Goal: Information Seeking & Learning: Find contact information

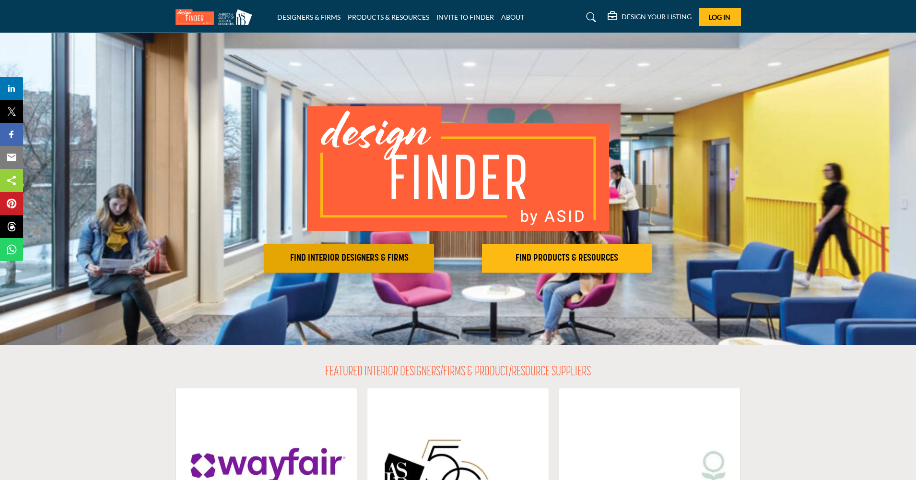
click at [387, 253] on h2 "FIND INTERIOR DESIGNERS & FIRMS" at bounding box center [349, 258] width 164 height 12
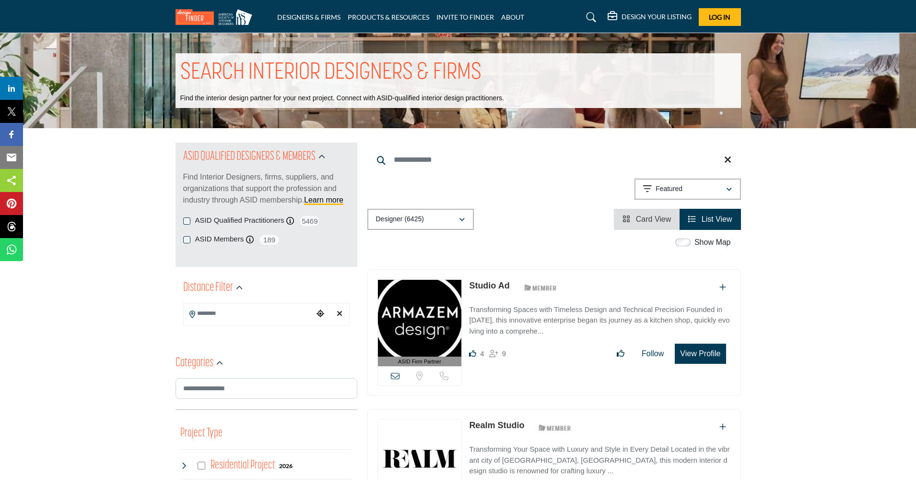
click at [323, 314] on icon "Choose your current location" at bounding box center [321, 313] width 8 height 8
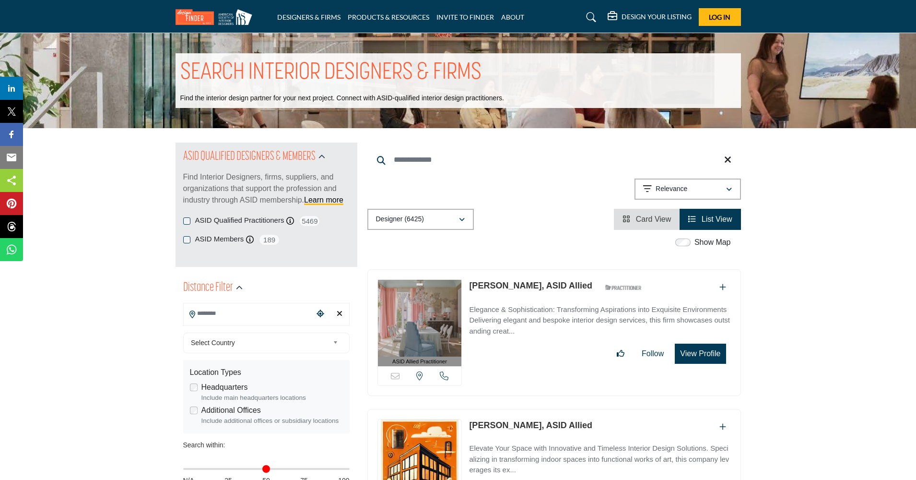
click at [208, 313] on input "Search Location" at bounding box center [248, 313] width 129 height 19
click at [214, 331] on div at bounding box center [266, 331] width 165 height 14
click at [220, 342] on span "Select Country" at bounding box center [260, 343] width 138 height 12
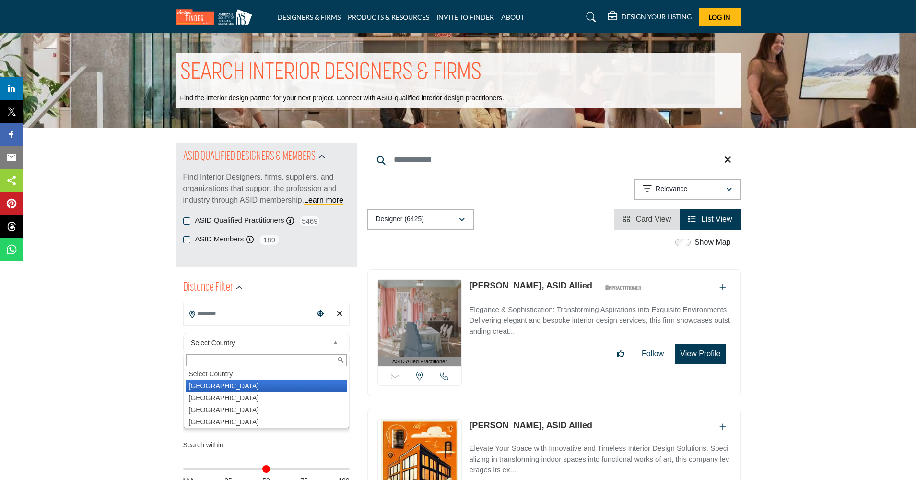
click at [210, 387] on li "United States" at bounding box center [266, 386] width 161 height 12
type input "***"
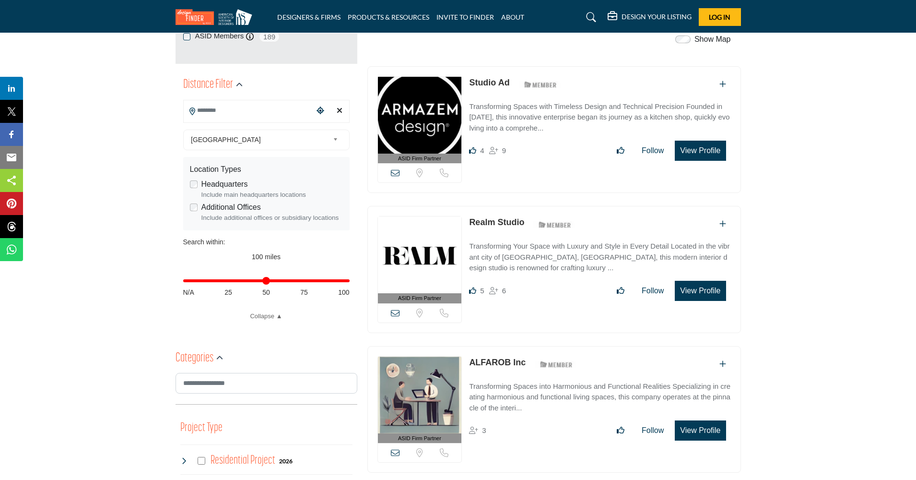
scroll to position [177, 0]
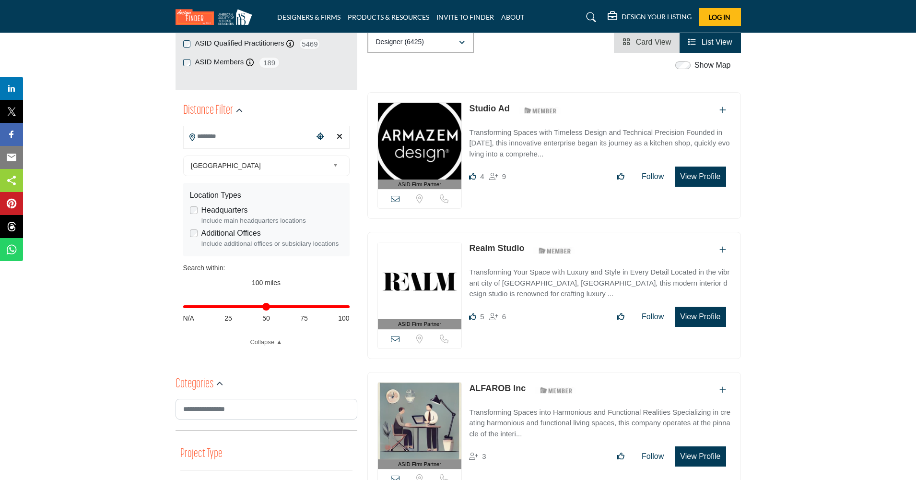
click at [225, 141] on input "Search Location" at bounding box center [248, 136] width 129 height 19
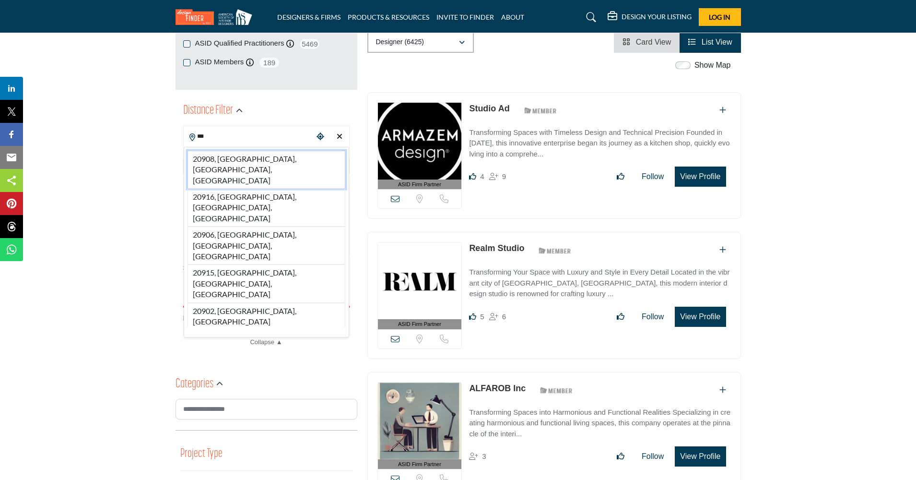
click at [225, 160] on li "20908, Silver Spring, MD, USA" at bounding box center [267, 170] width 158 height 38
type input "**********"
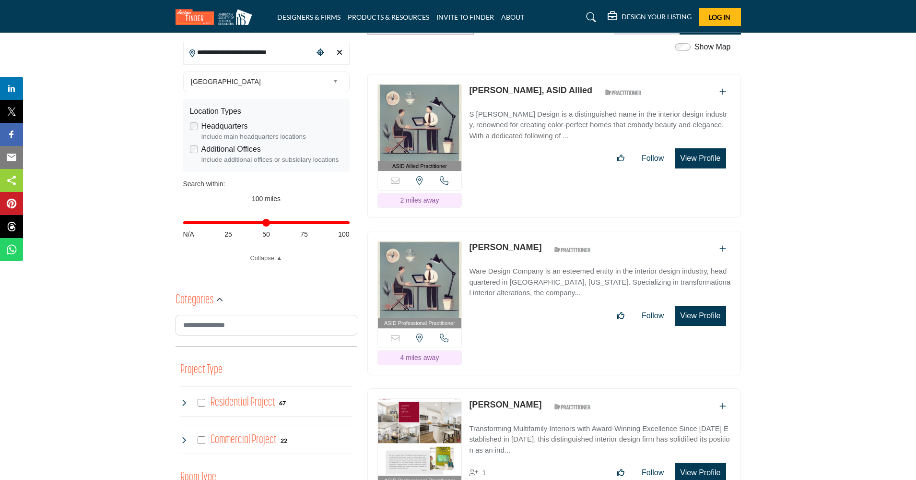
scroll to position [263, 0]
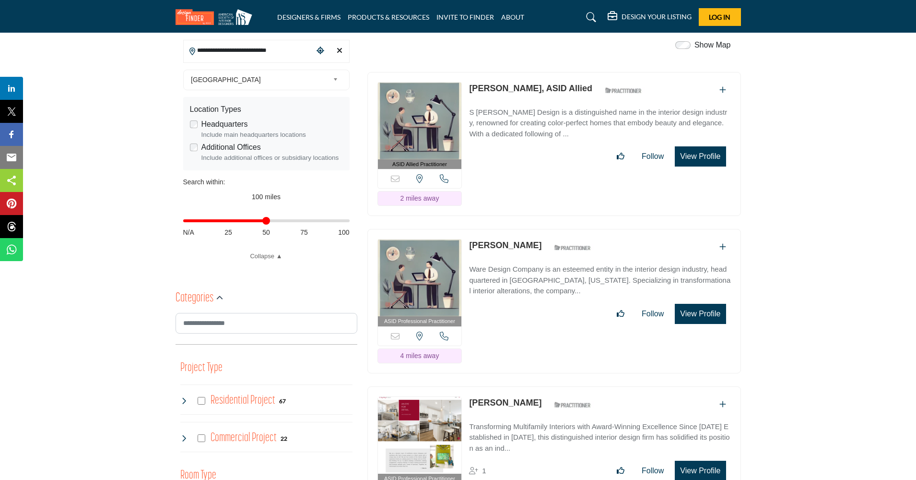
drag, startPoint x: 344, startPoint y: 222, endPoint x: 264, endPoint y: 226, distance: 80.2
type input "**"
click at [264, 226] on div "Distance in miles N/A 25 50 75 100" at bounding box center [266, 225] width 166 height 37
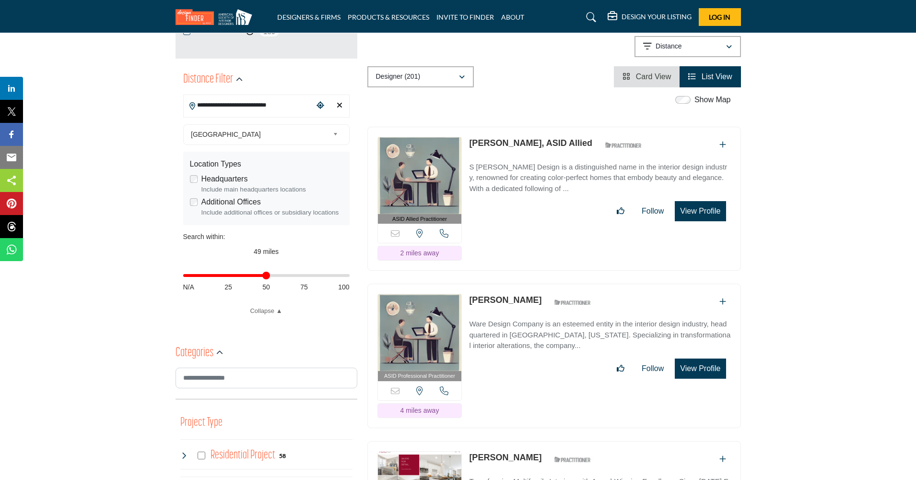
scroll to position [209, 0]
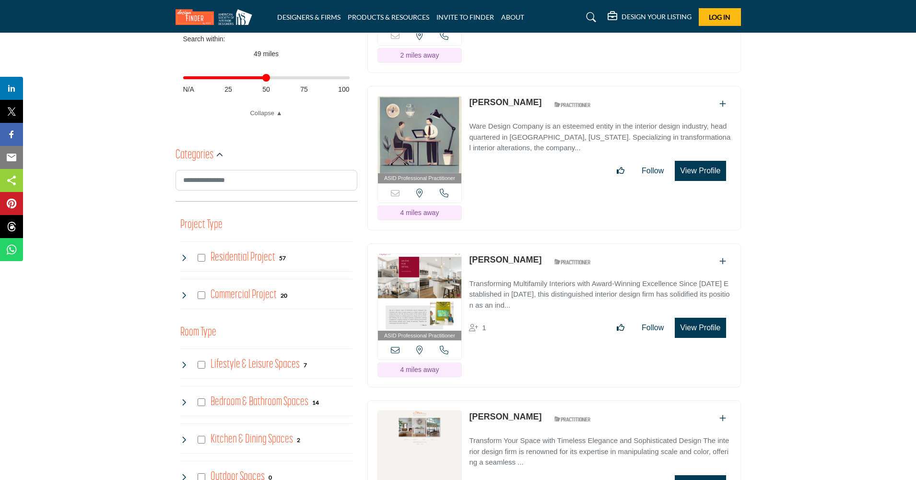
scroll to position [397, 0]
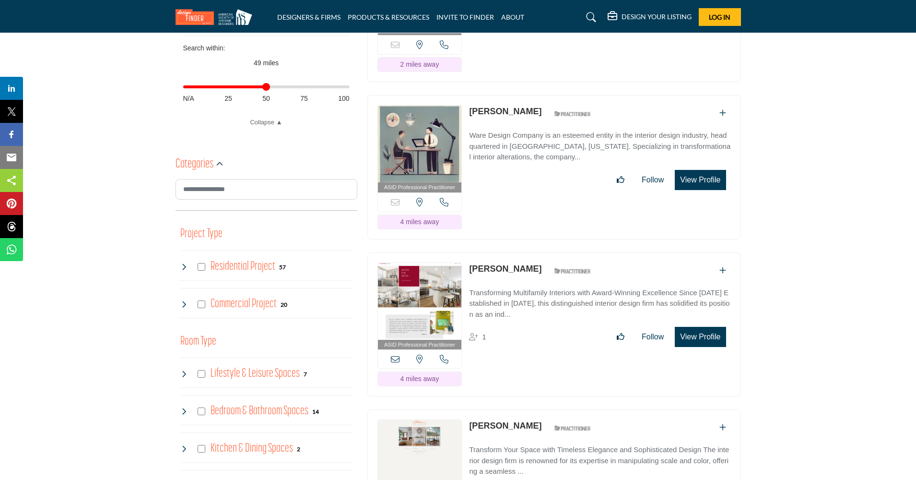
click at [184, 265] on icon at bounding box center [184, 267] width 8 height 8
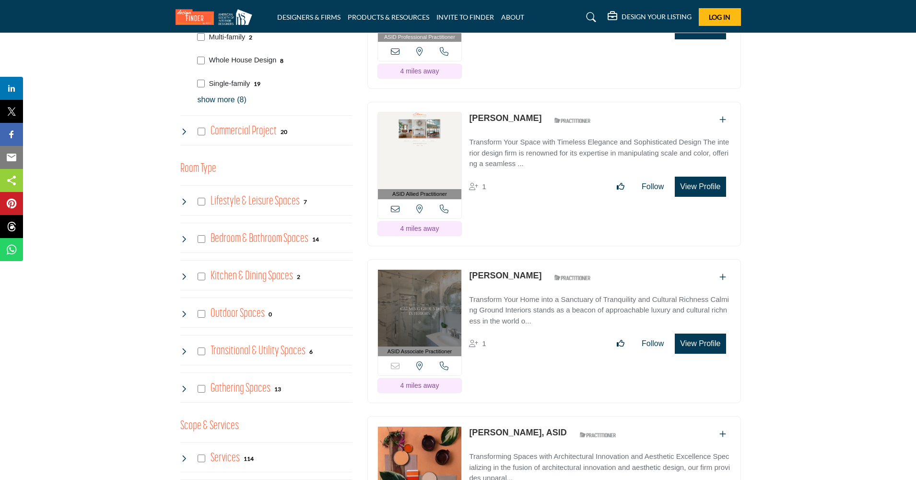
scroll to position [705, 0]
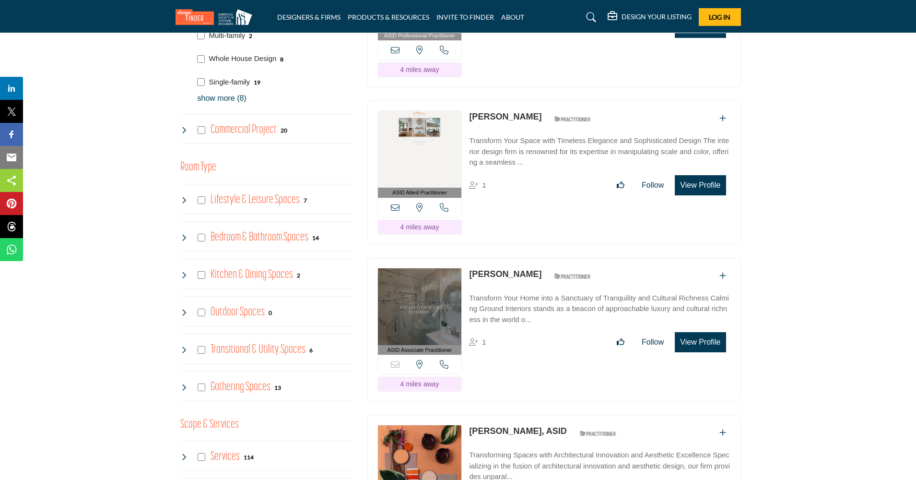
click at [186, 272] on icon at bounding box center [184, 275] width 8 height 8
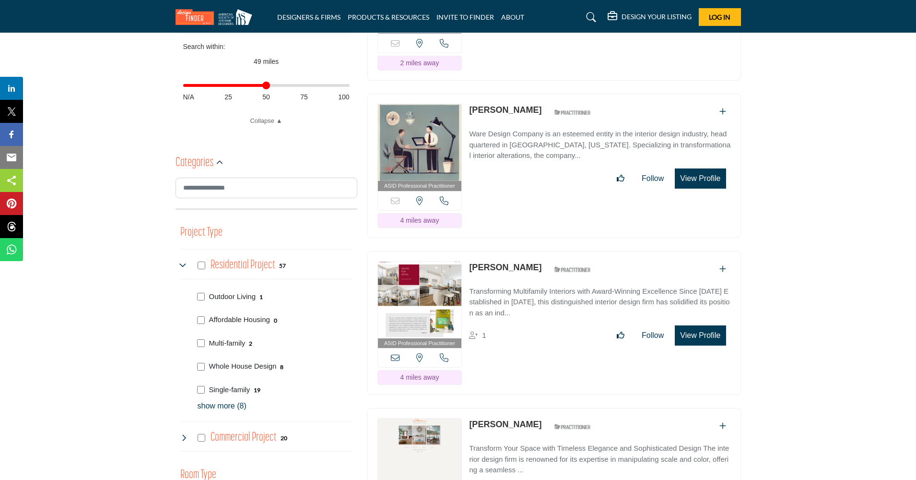
scroll to position [398, 0]
click at [180, 262] on icon at bounding box center [184, 266] width 8 height 8
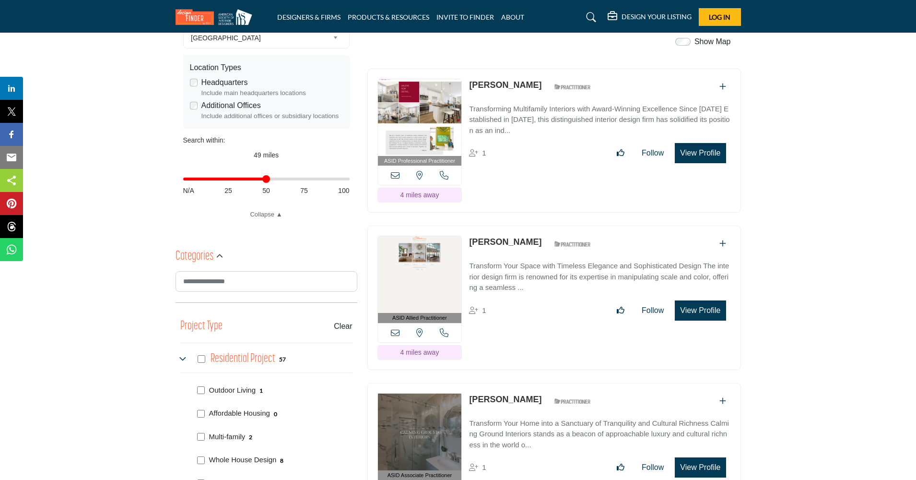
scroll to position [306, 0]
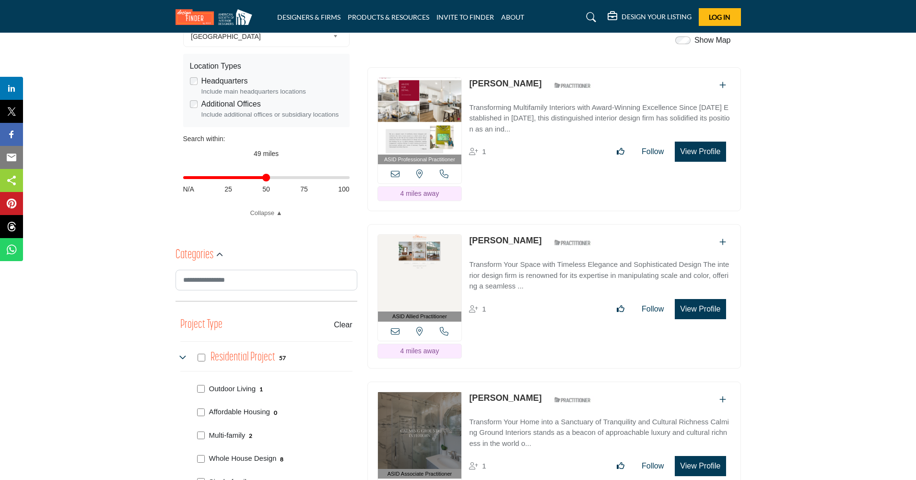
click at [507, 235] on link "[PERSON_NAME]" at bounding box center [505, 240] width 72 height 10
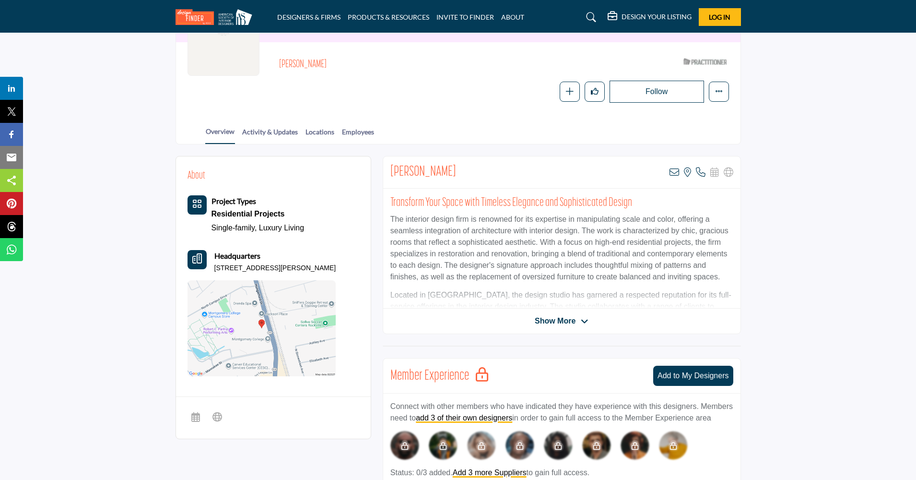
scroll to position [114, 0]
click at [371, 134] on link "Employees" at bounding box center [357, 135] width 33 height 17
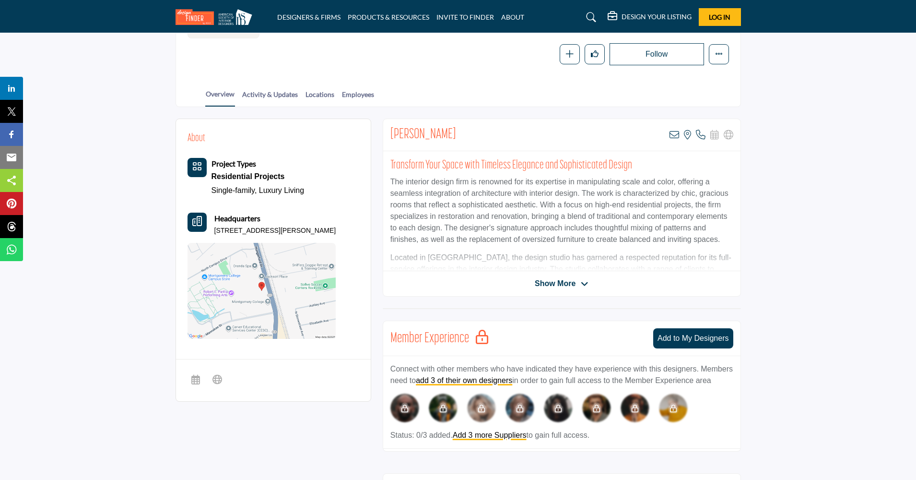
scroll to position [157, 0]
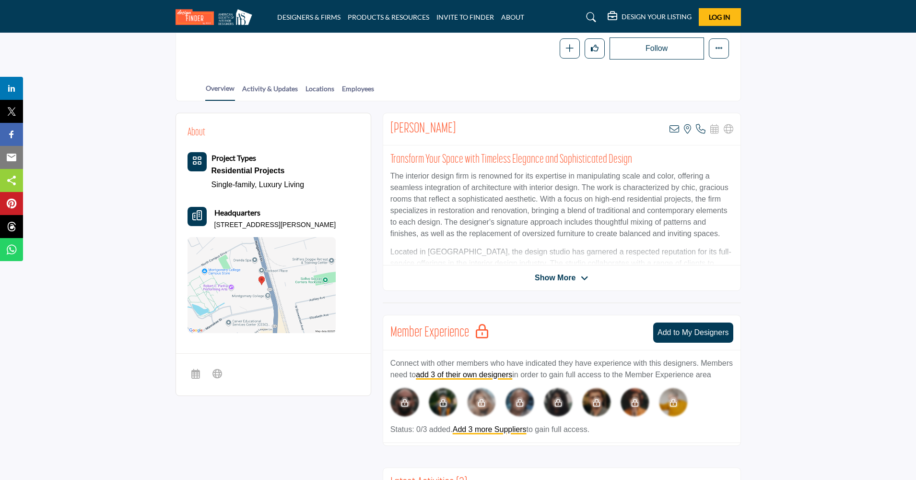
click at [563, 280] on span "Show More" at bounding box center [555, 278] width 41 height 12
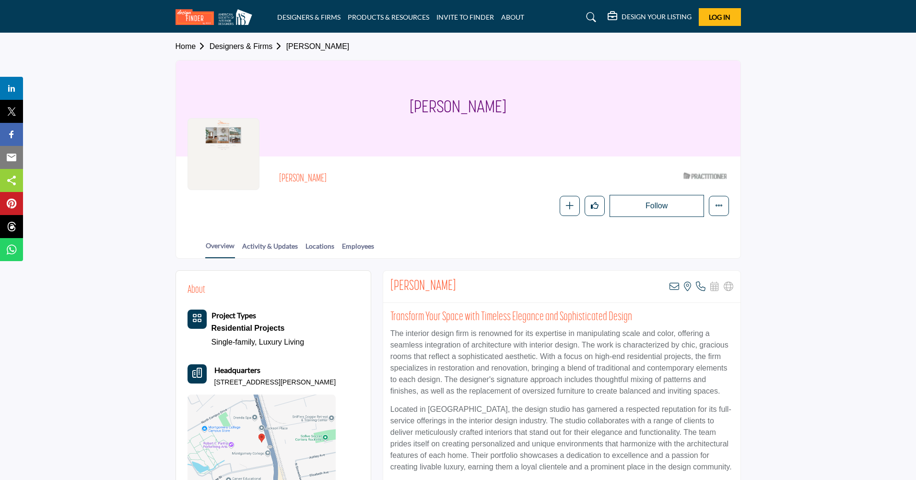
scroll to position [0, 0]
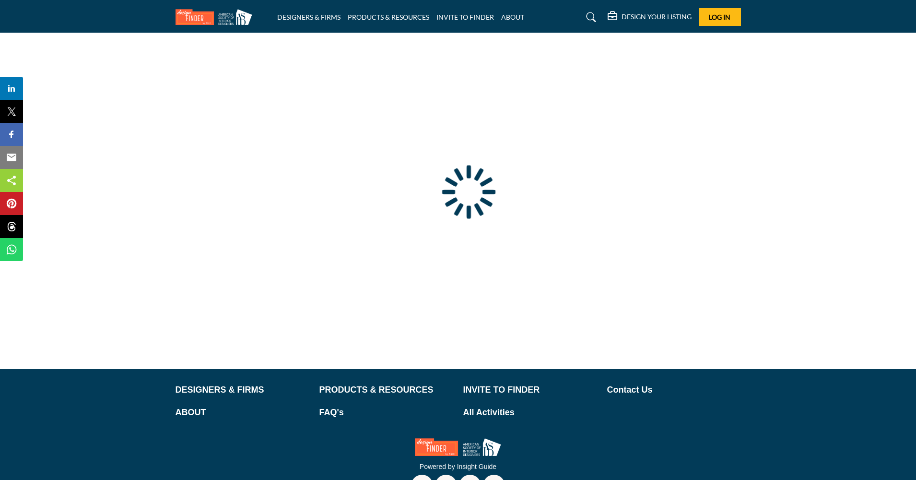
type input "**********"
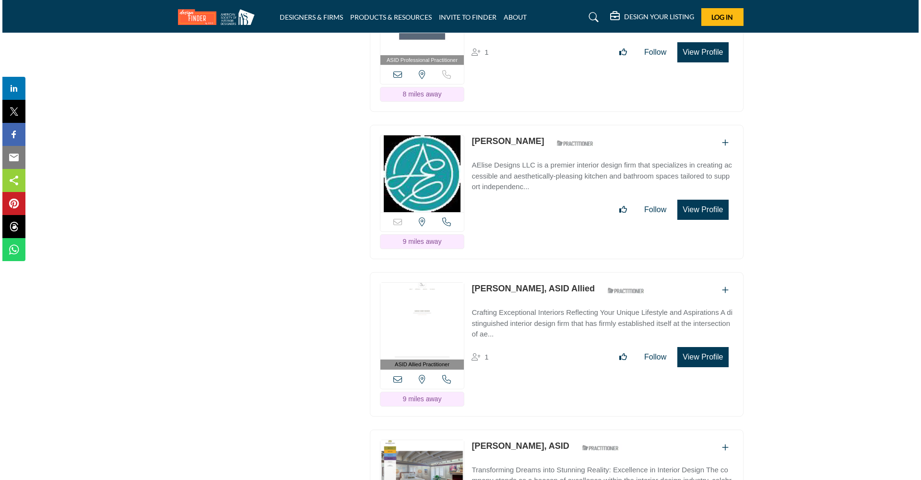
scroll to position [1786, 0]
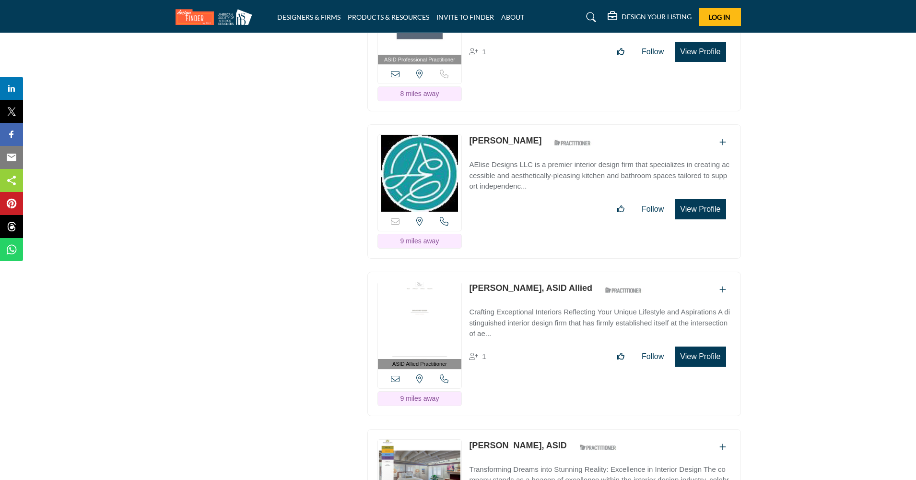
click at [698, 219] on button "View Profile" at bounding box center [700, 209] width 51 height 20
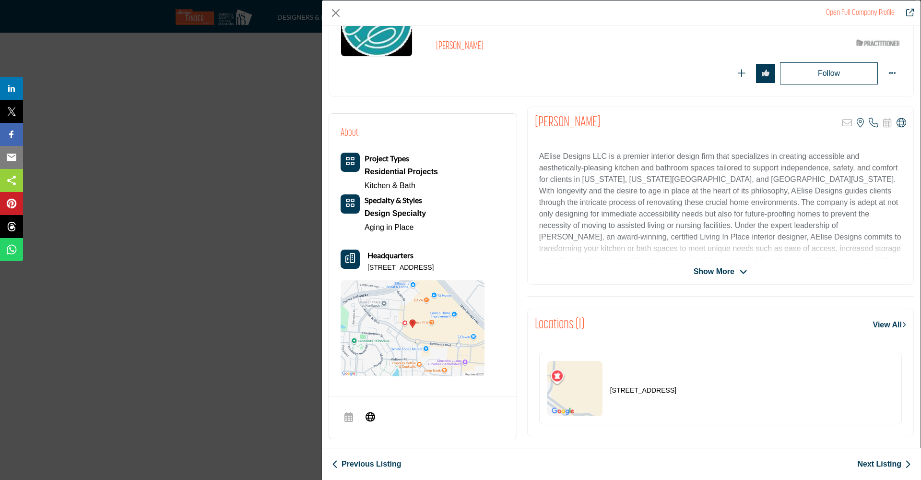
scroll to position [107, 0]
click at [896, 120] on icon "Company Data Modal" at bounding box center [901, 122] width 10 height 10
click at [850, 142] on p "Visit Website" at bounding box center [859, 144] width 100 height 8
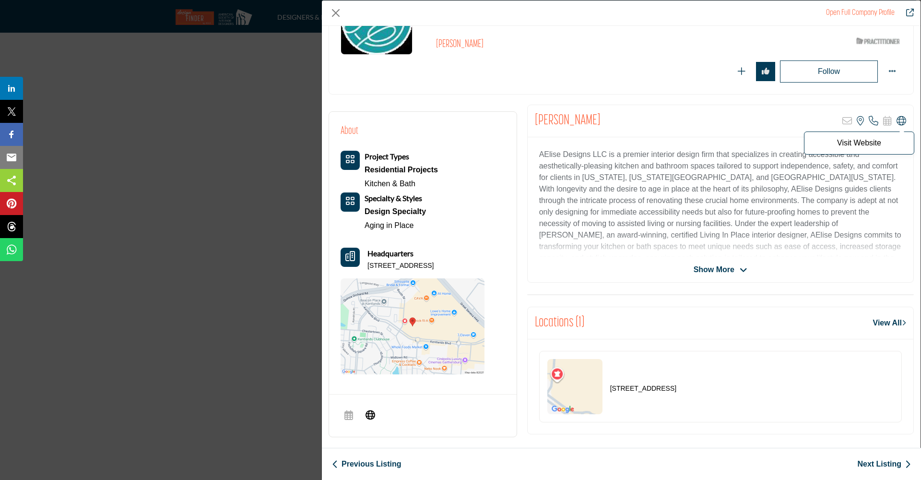
click at [867, 143] on p "Visit Website" at bounding box center [859, 143] width 100 height 8
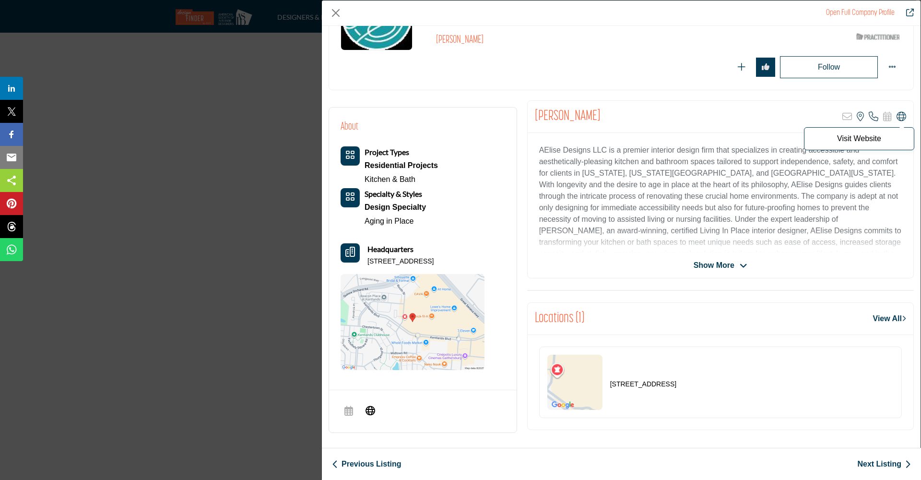
scroll to position [109, 0]
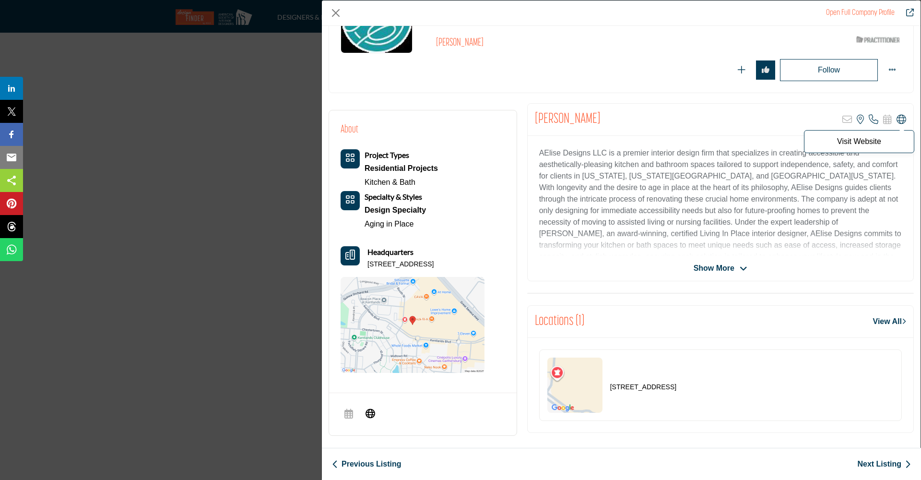
click at [896, 117] on icon "Company Data Modal" at bounding box center [901, 120] width 10 height 10
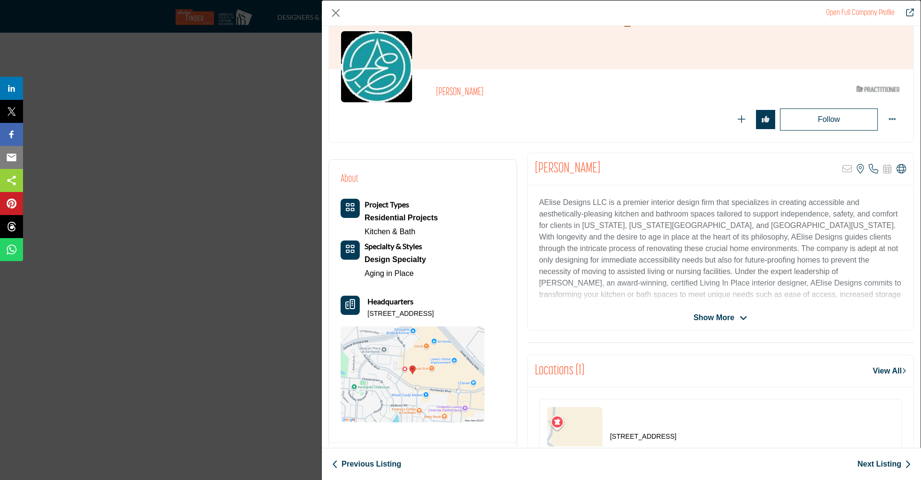
scroll to position [58, 0]
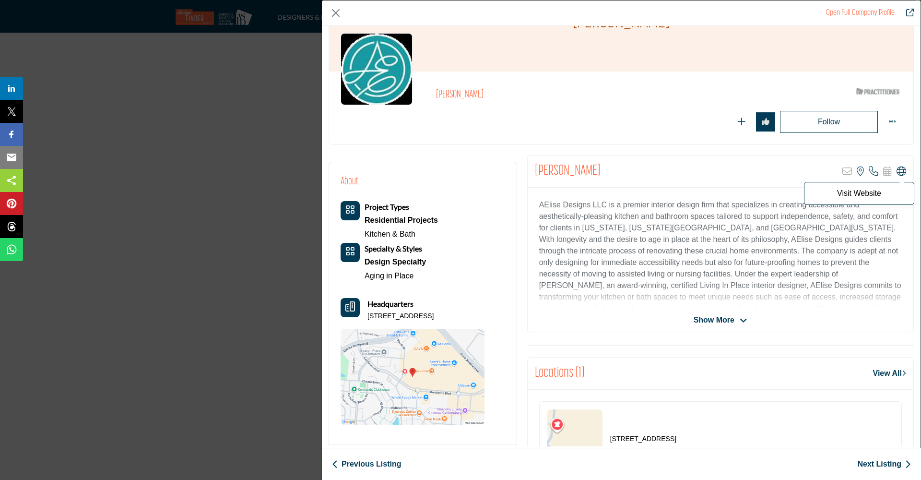
click at [897, 168] on icon "Company Data Modal" at bounding box center [901, 171] width 10 height 10
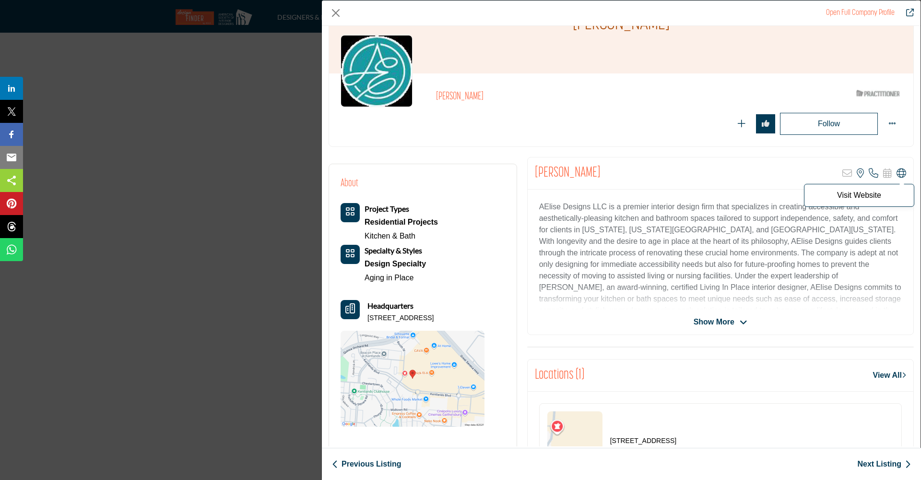
click at [896, 171] on icon "Company Data Modal" at bounding box center [901, 173] width 10 height 10
click at [854, 197] on p "Visit Website" at bounding box center [859, 195] width 100 height 8
click at [872, 195] on p "Visit Website" at bounding box center [859, 195] width 100 height 8
click at [899, 171] on icon "Company Data Modal" at bounding box center [901, 173] width 10 height 10
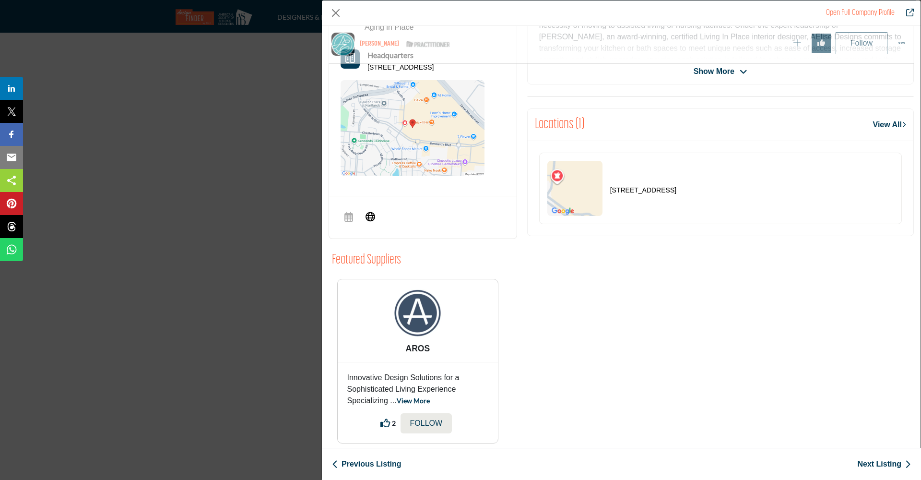
scroll to position [362, 0]
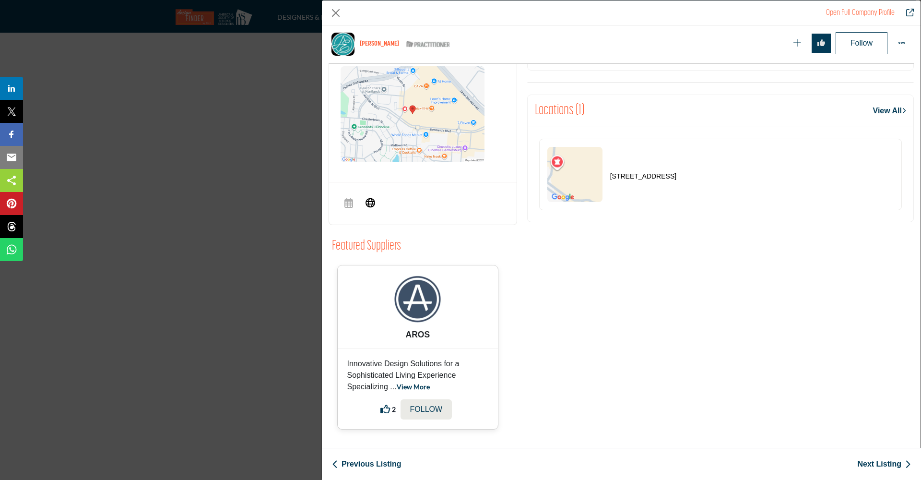
click at [418, 300] on img "Company Data Modal" at bounding box center [418, 299] width 48 height 48
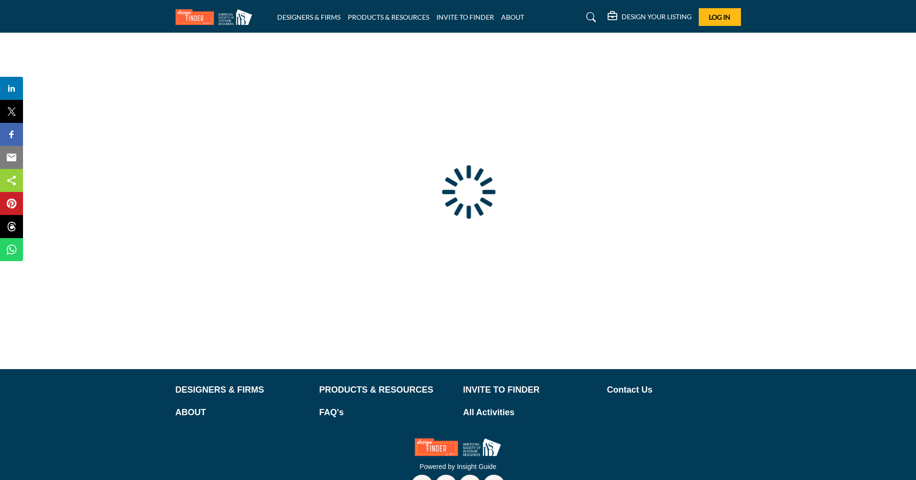
type input "**********"
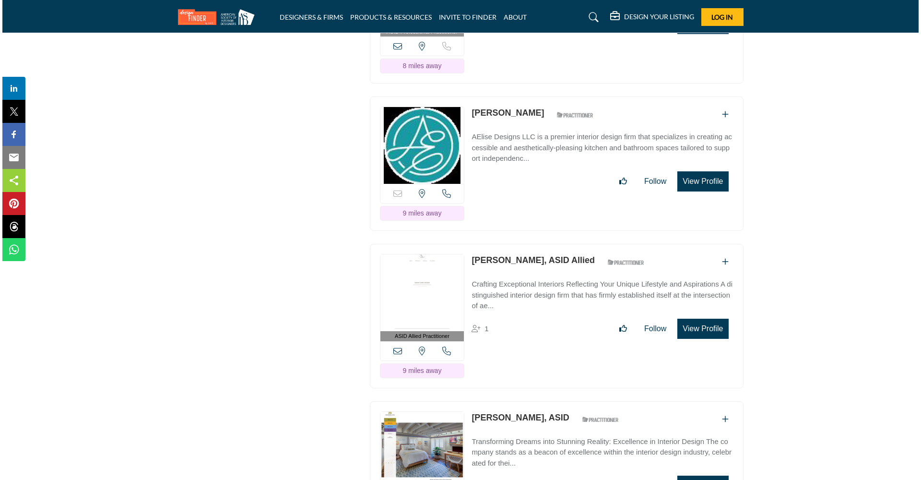
scroll to position [1816, 0]
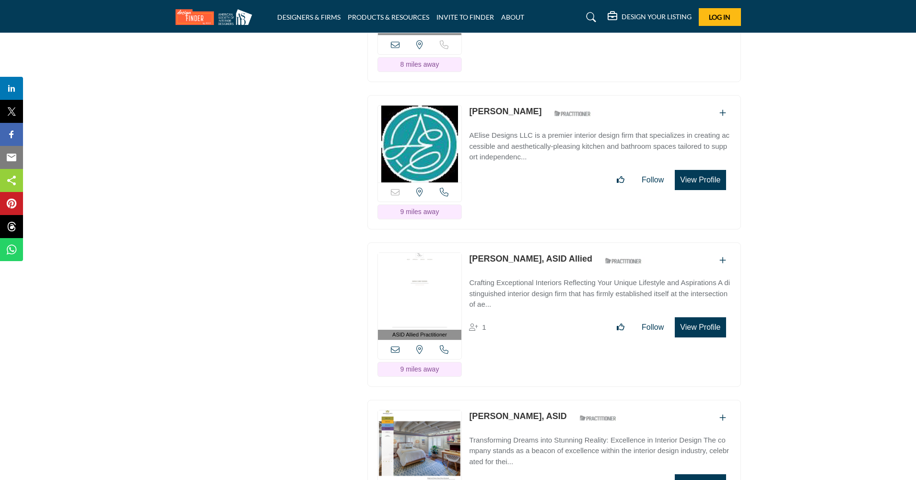
click at [700, 190] on button "View Profile" at bounding box center [700, 180] width 51 height 20
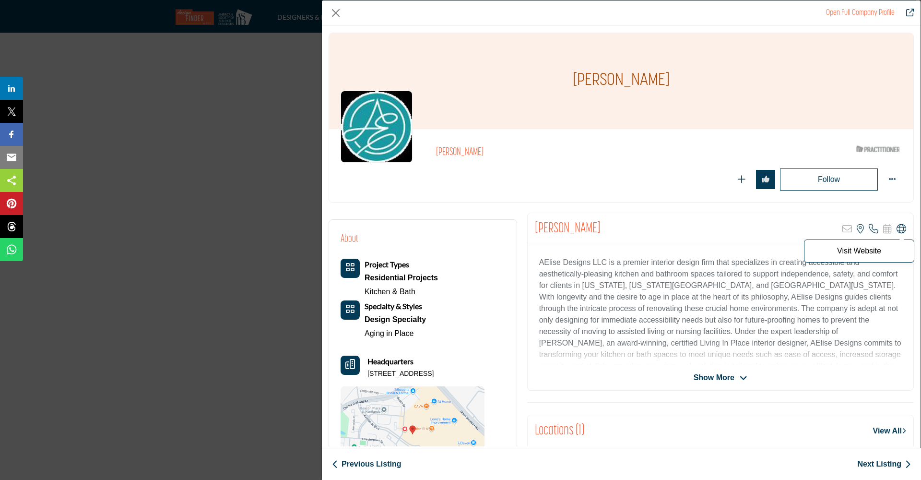
click at [898, 228] on icon "Company Data Modal" at bounding box center [901, 229] width 10 height 10
click at [896, 227] on icon "Company Data Modal" at bounding box center [901, 228] width 10 height 10
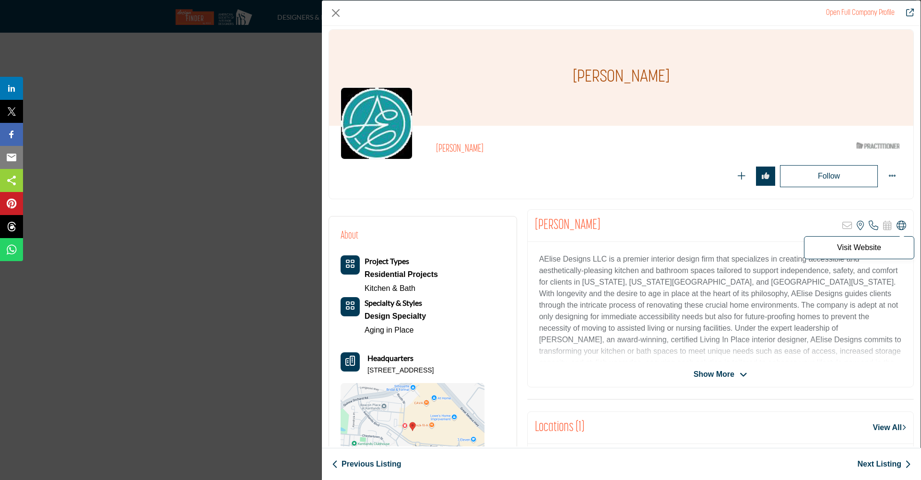
click at [901, 227] on icon "Company Data Modal" at bounding box center [901, 226] width 10 height 10
click at [909, 12] on icon "Redirect to amber-bullock" at bounding box center [910, 13] width 8 height 8
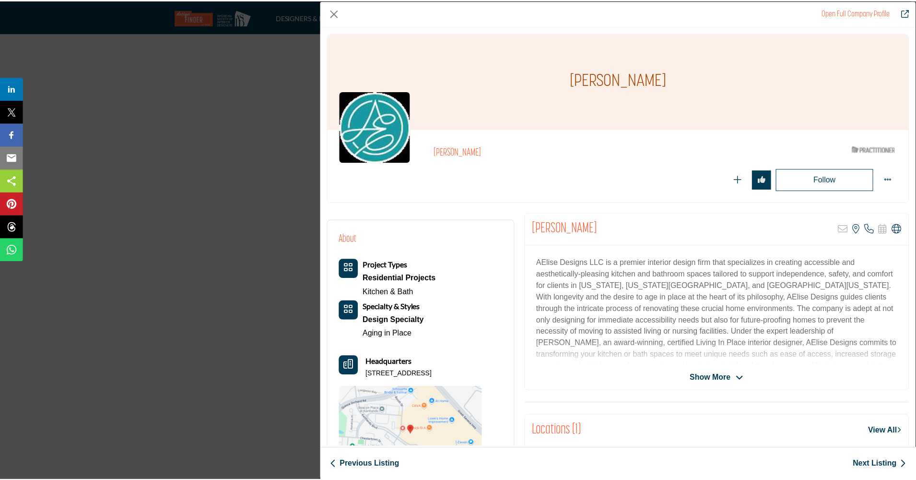
scroll to position [0, 0]
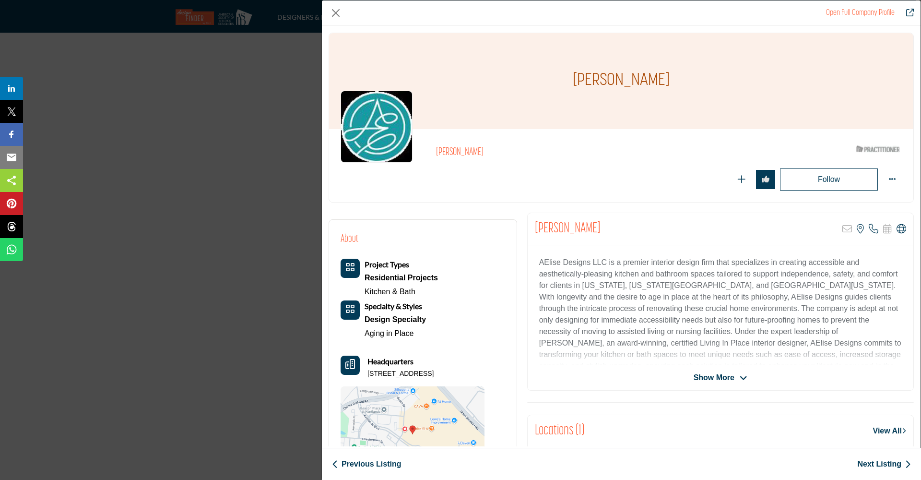
click at [336, 12] on button "Close" at bounding box center [335, 13] width 14 height 14
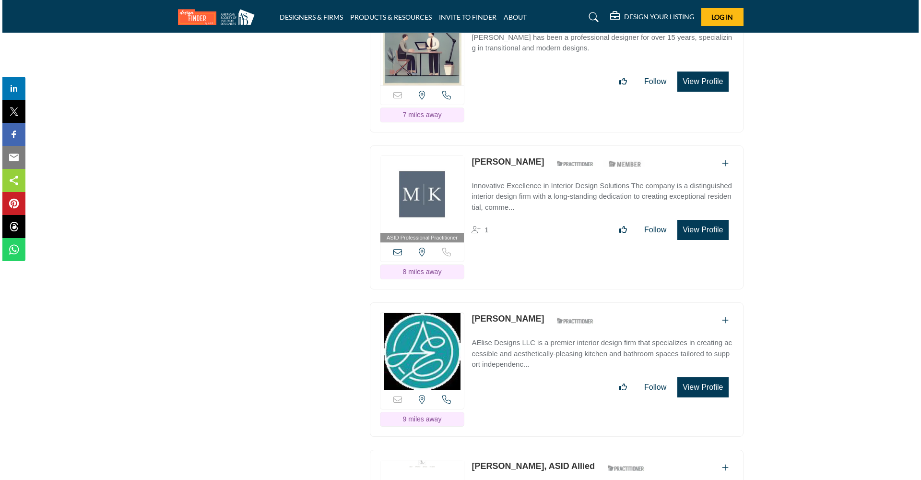
scroll to position [1606, 0]
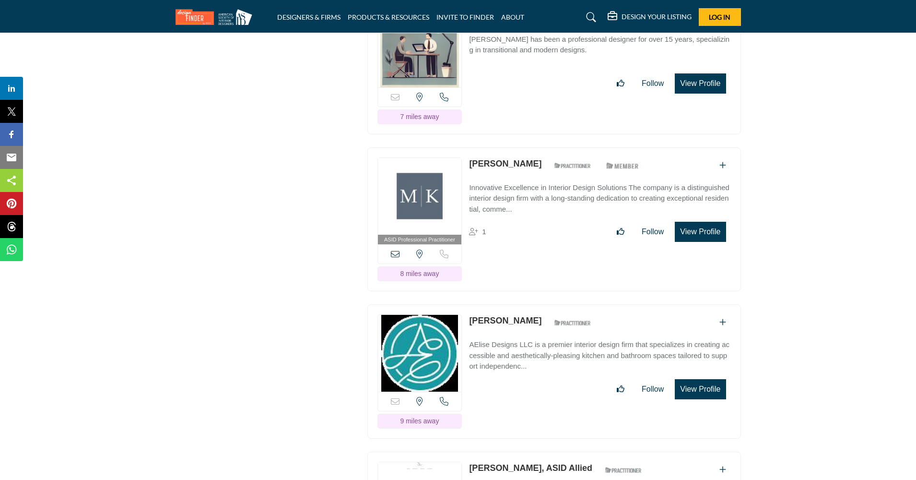
click at [699, 242] on button "View Profile" at bounding box center [700, 232] width 51 height 20
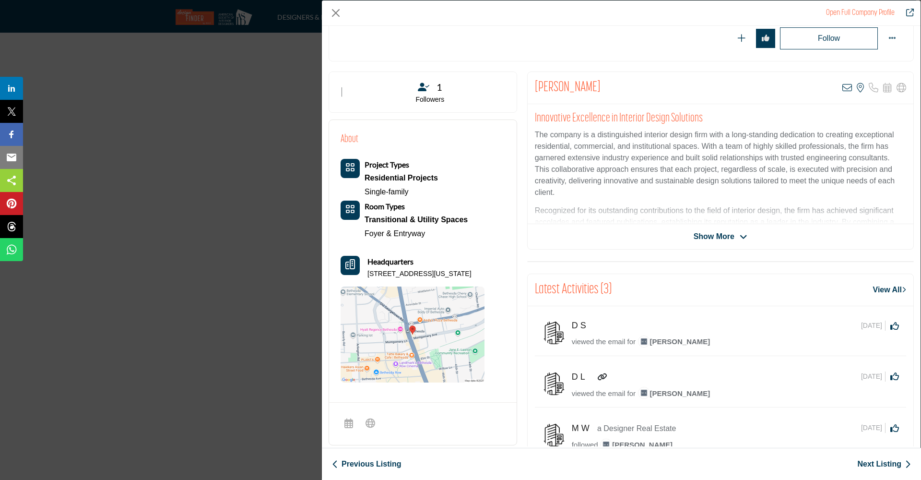
scroll to position [141, 0]
click at [701, 236] on span "Show More" at bounding box center [713, 237] width 41 height 12
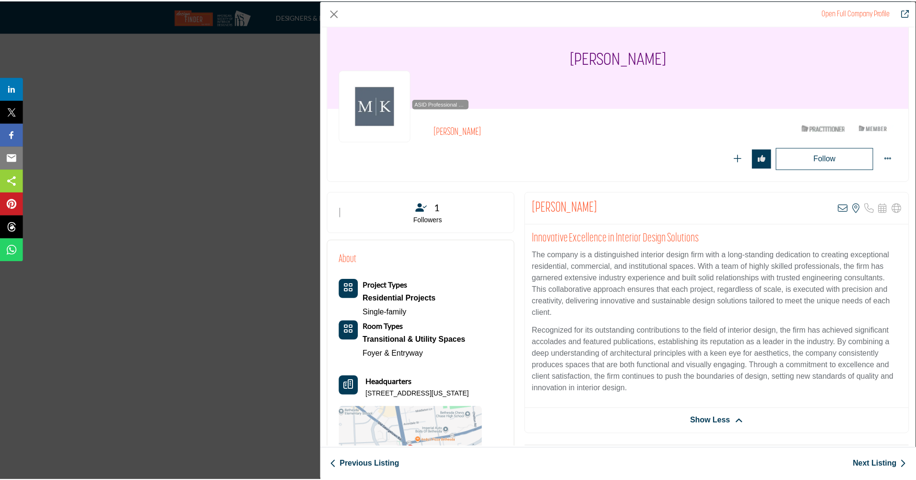
scroll to position [20, 0]
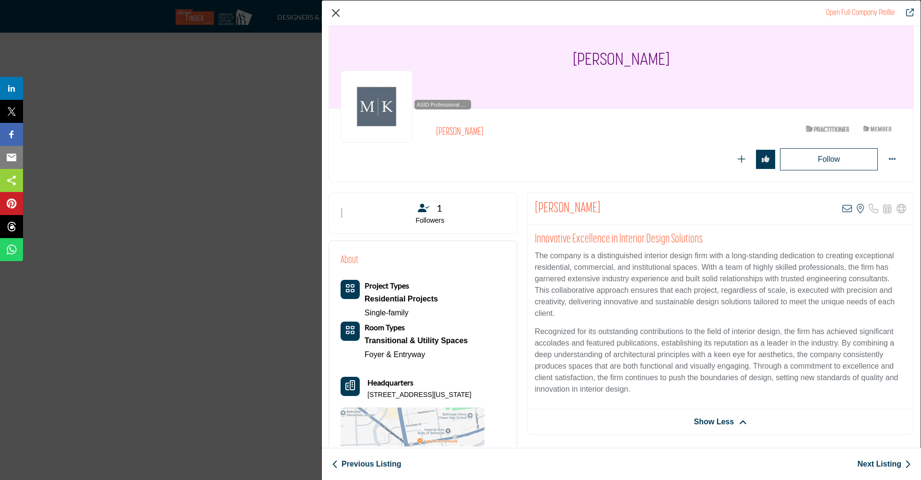
click at [334, 12] on button "Close" at bounding box center [335, 13] width 14 height 14
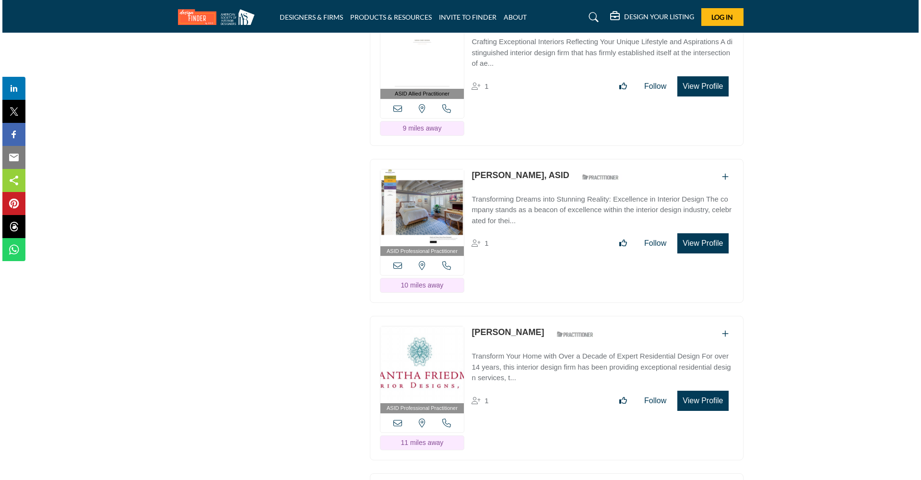
scroll to position [2060, 0]
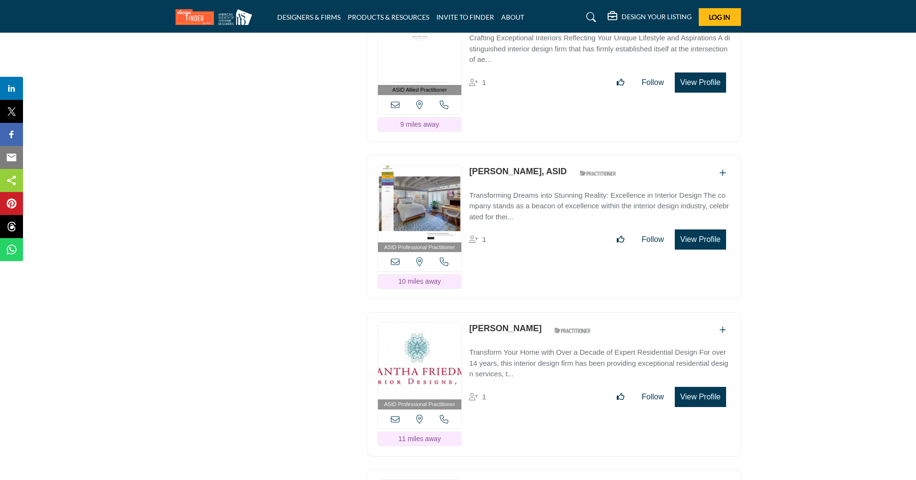
click at [699, 249] on button "View Profile" at bounding box center [700, 239] width 51 height 20
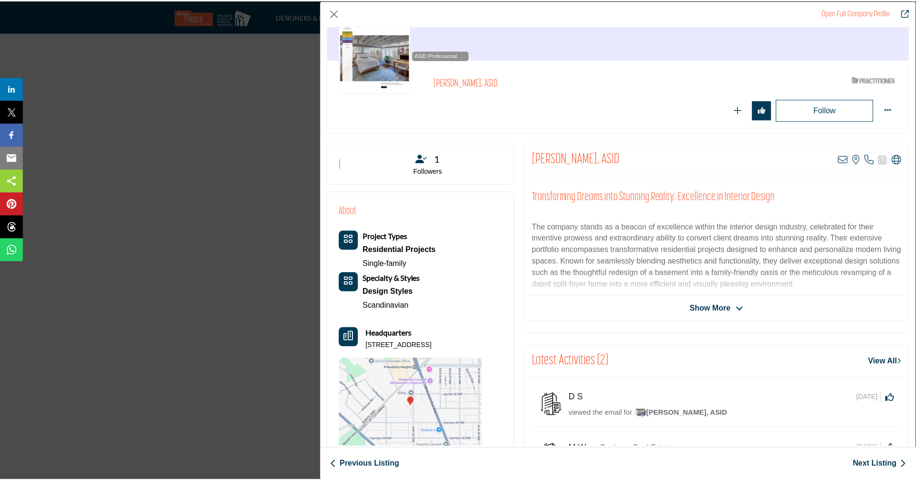
scroll to position [69, 0]
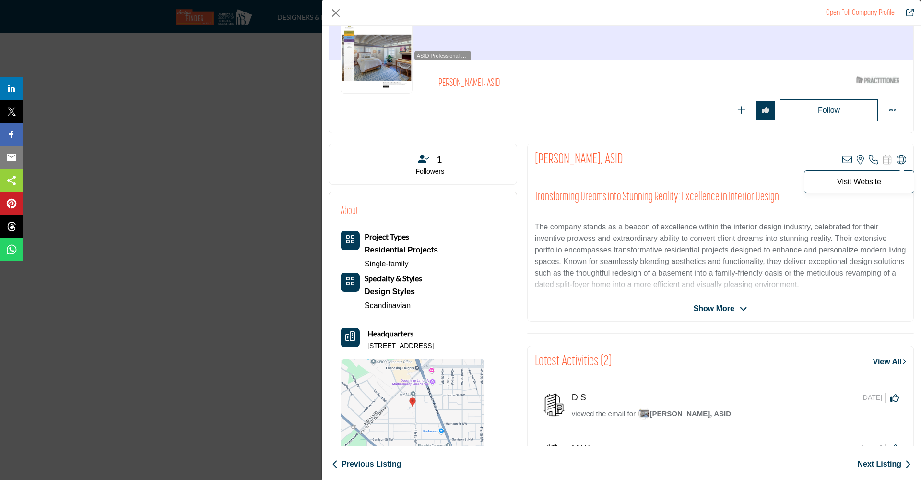
click at [896, 157] on icon "Company Data Modal" at bounding box center [901, 160] width 10 height 10
click at [910, 12] on icon "Redirect to cynthia-mcclure" at bounding box center [910, 13] width 8 height 8
click at [331, 14] on button "Close" at bounding box center [335, 13] width 14 height 14
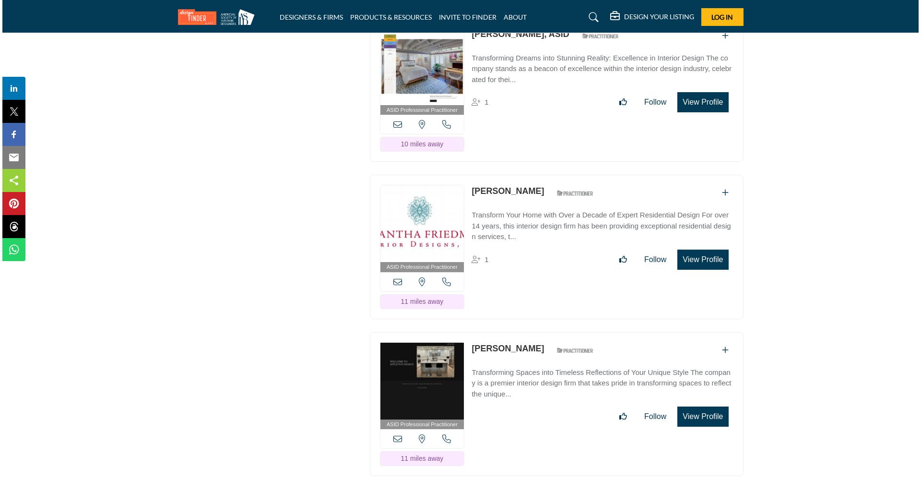
scroll to position [2216, 0]
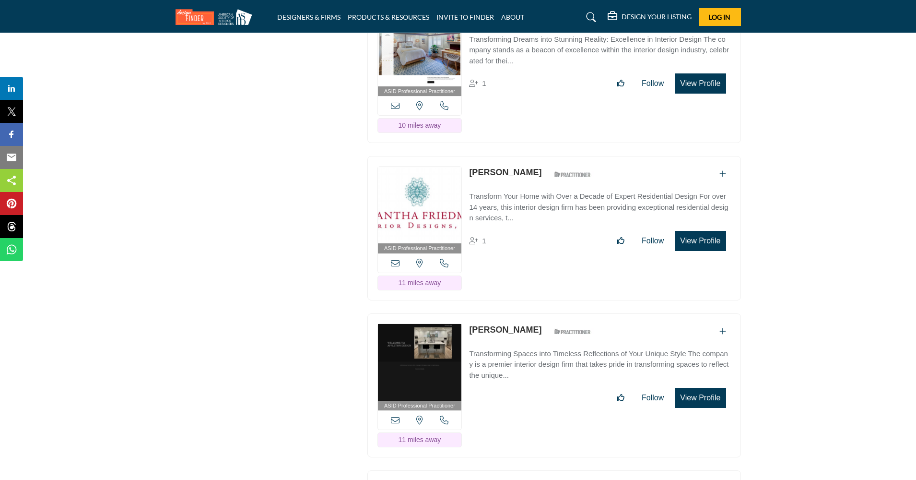
click at [702, 251] on button "View Profile" at bounding box center [700, 241] width 51 height 20
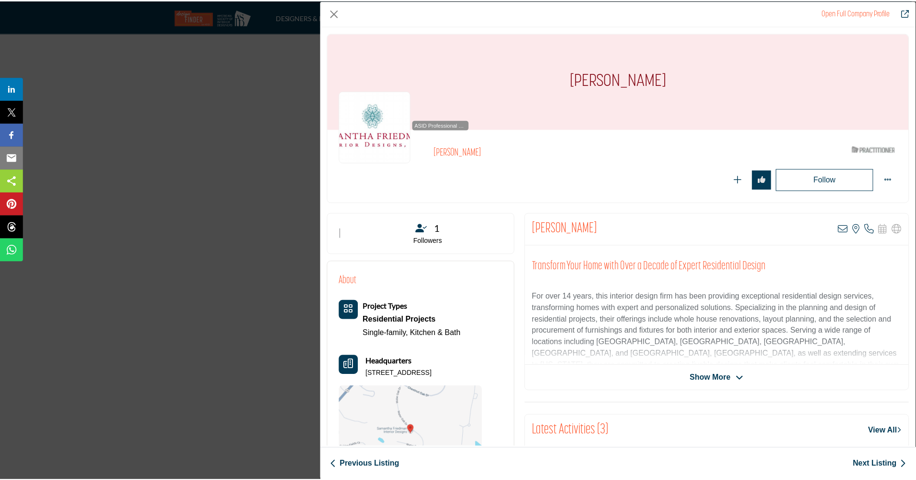
scroll to position [0, 0]
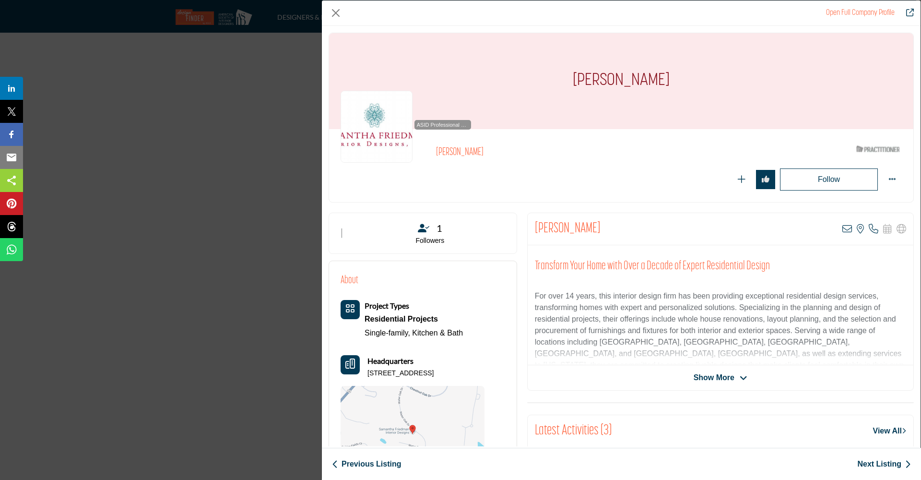
click at [912, 12] on icon "Redirect to samantha-friedman" at bounding box center [910, 13] width 8 height 8
click at [338, 13] on button "Close" at bounding box center [335, 13] width 14 height 14
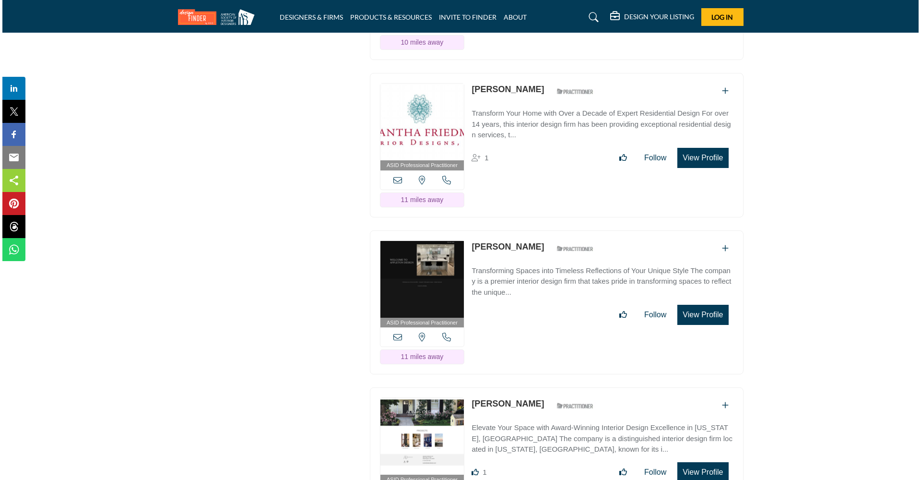
scroll to position [2300, 0]
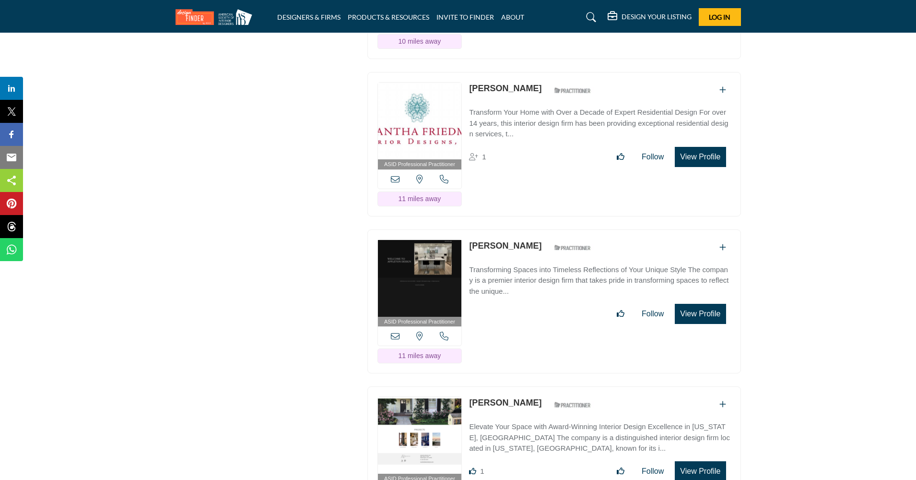
click at [694, 324] on button "View Profile" at bounding box center [700, 314] width 51 height 20
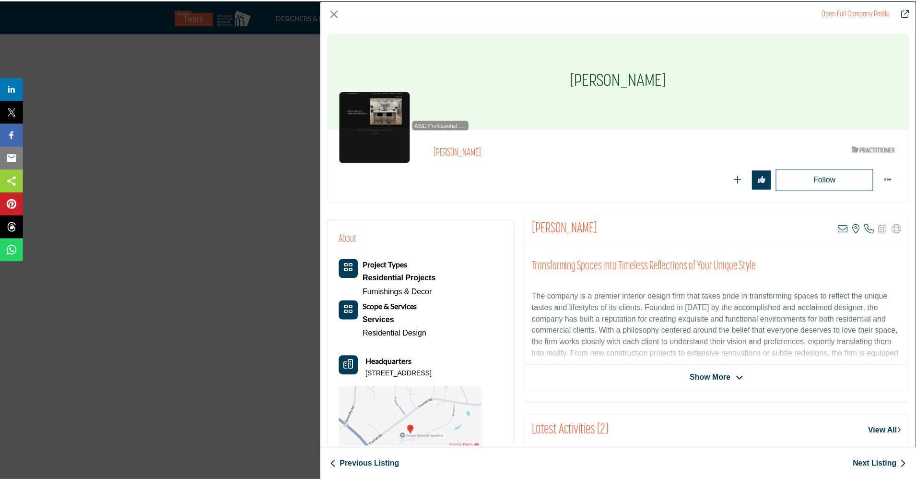
scroll to position [0, 0]
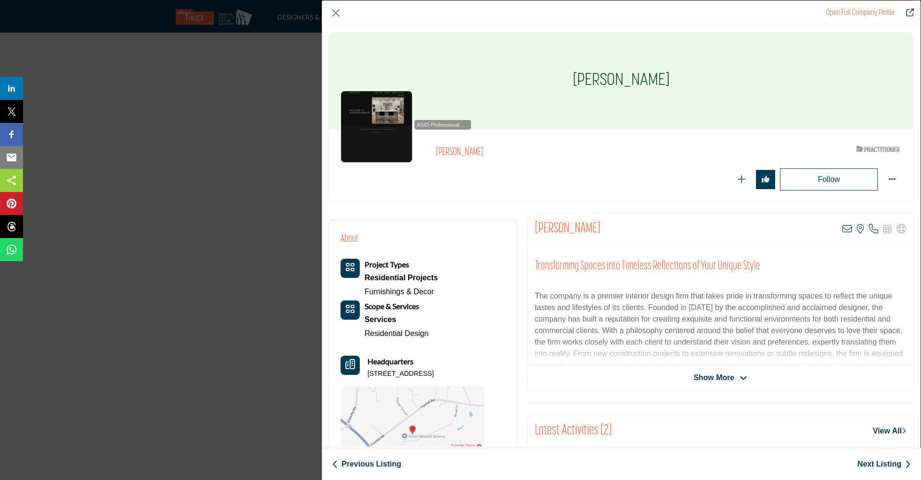
click at [912, 12] on icon "Redirect to karen-appleton" at bounding box center [910, 13] width 8 height 8
click at [334, 12] on button "Close" at bounding box center [335, 13] width 14 height 14
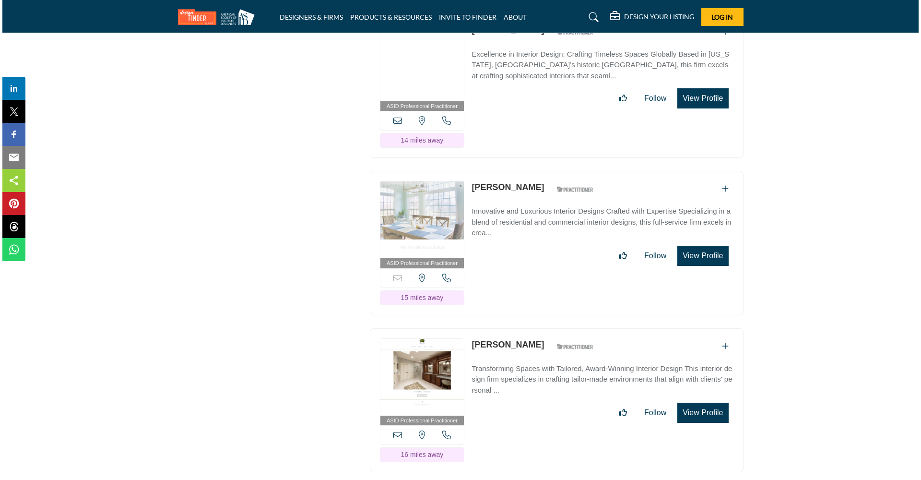
scroll to position [4077, 0]
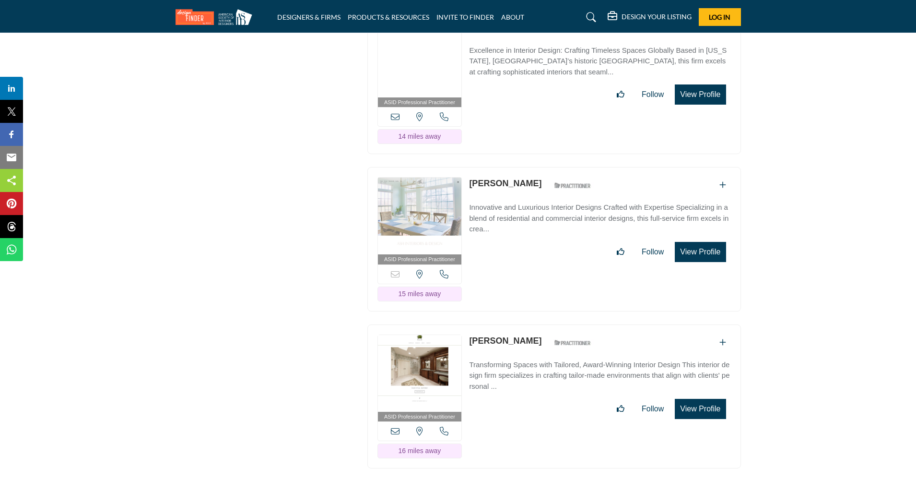
click at [694, 256] on button "View Profile" at bounding box center [700, 252] width 51 height 20
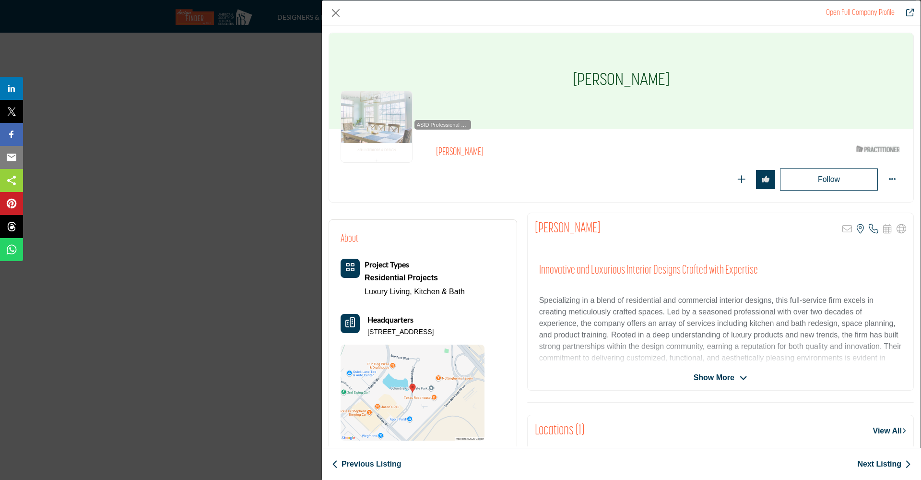
scroll to position [0, 0]
click at [908, 9] on icon "Redirect to andrea-hysmith" at bounding box center [910, 13] width 8 height 8
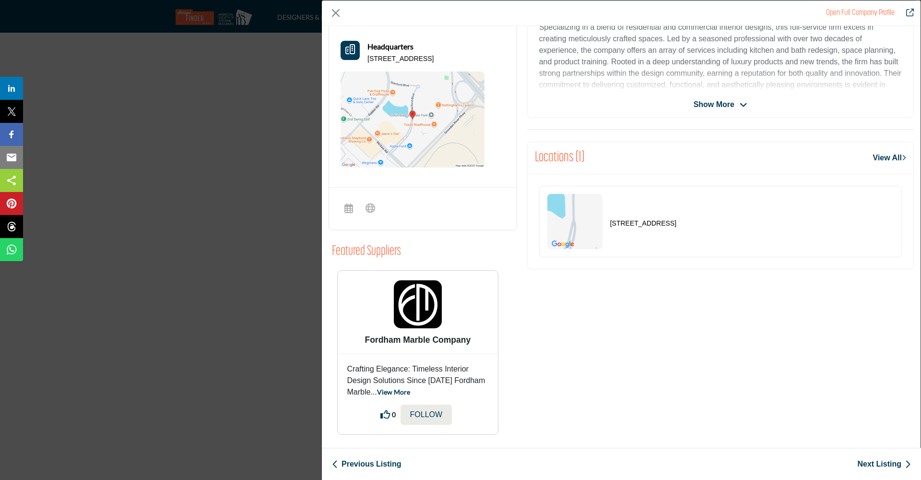
scroll to position [311, 0]
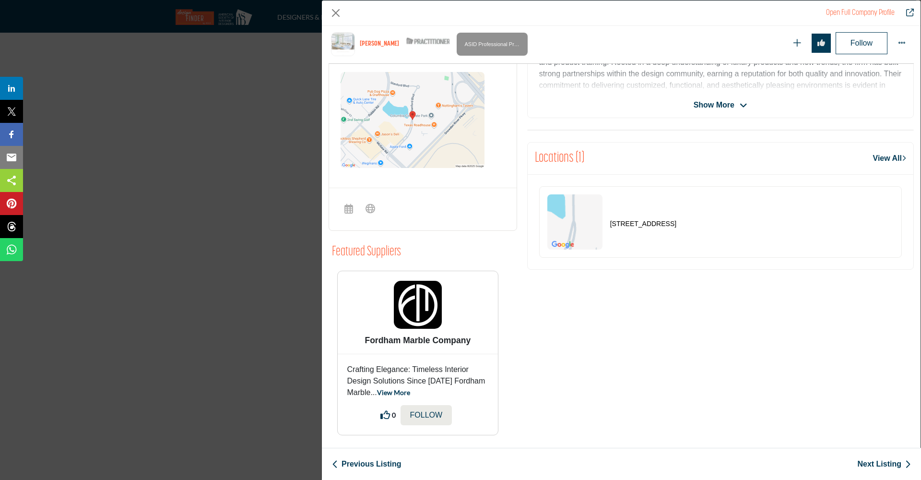
click at [868, 464] on link "Next Listing" at bounding box center [884, 464] width 54 height 12
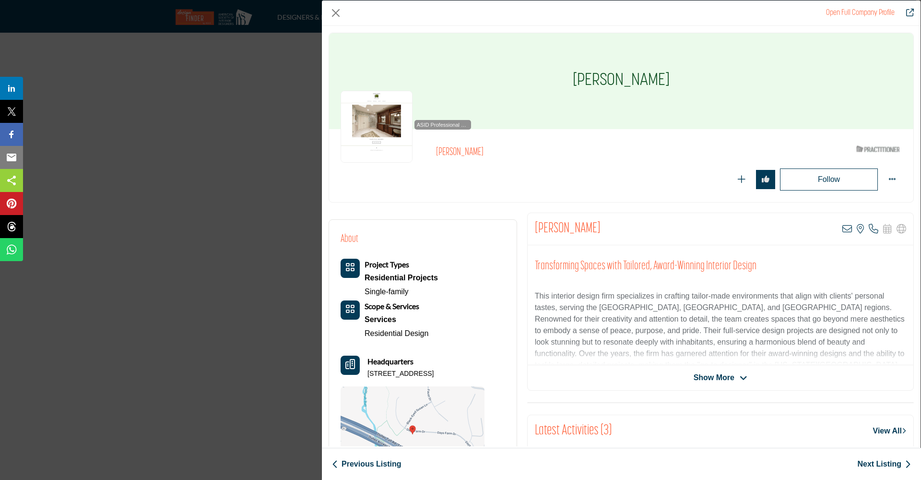
click at [910, 11] on icon "Redirect to annette-phillips" at bounding box center [910, 13] width 8 height 8
click at [874, 465] on link "Next Listing" at bounding box center [884, 464] width 54 height 12
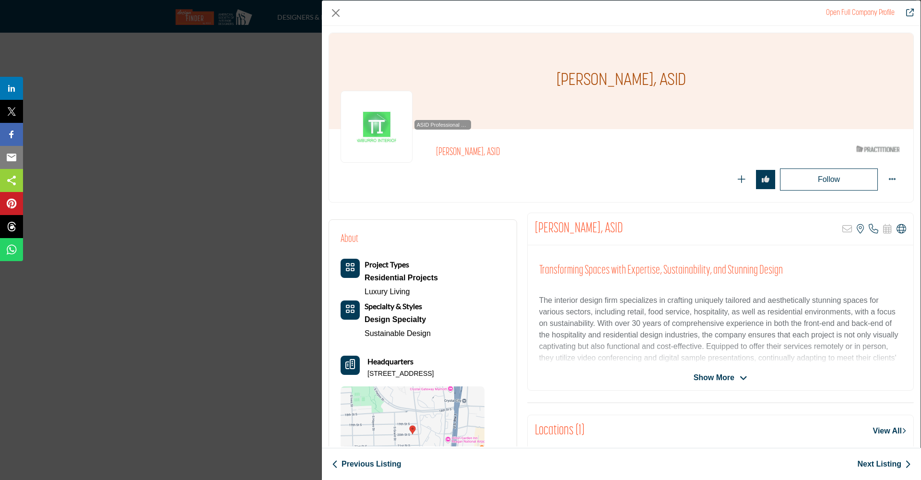
click at [874, 465] on link "Next Listing" at bounding box center [884, 464] width 54 height 12
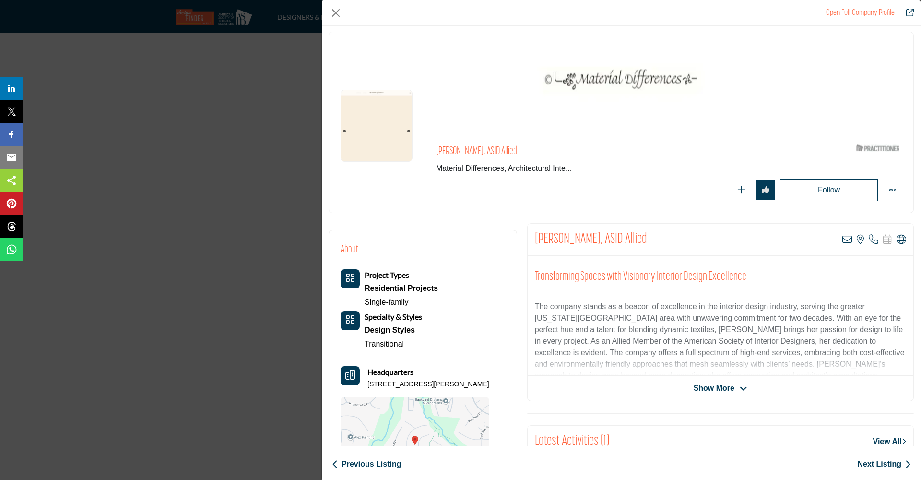
scroll to position [0, 0]
click at [910, 11] on icon "Redirect to jennifer-curtis" at bounding box center [910, 13] width 8 height 8
click at [866, 465] on link "Next Listing" at bounding box center [884, 464] width 54 height 12
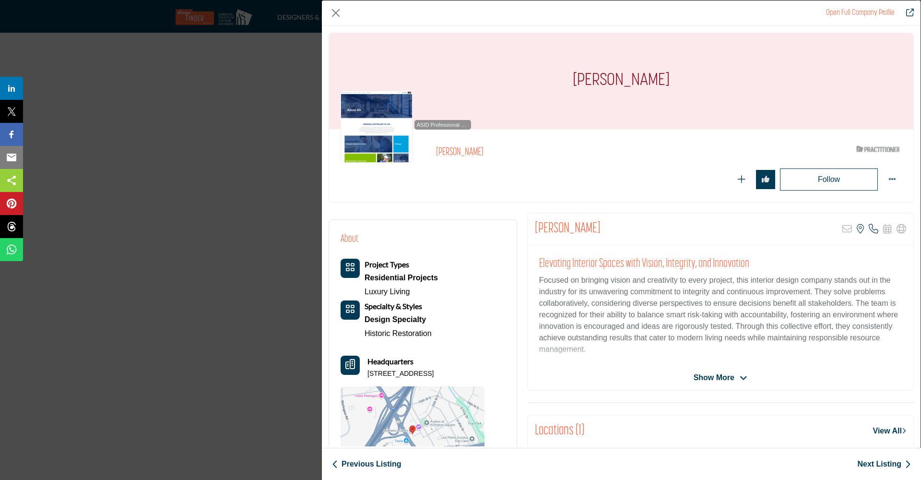
click at [866, 465] on link "Next Listing" at bounding box center [884, 464] width 54 height 12
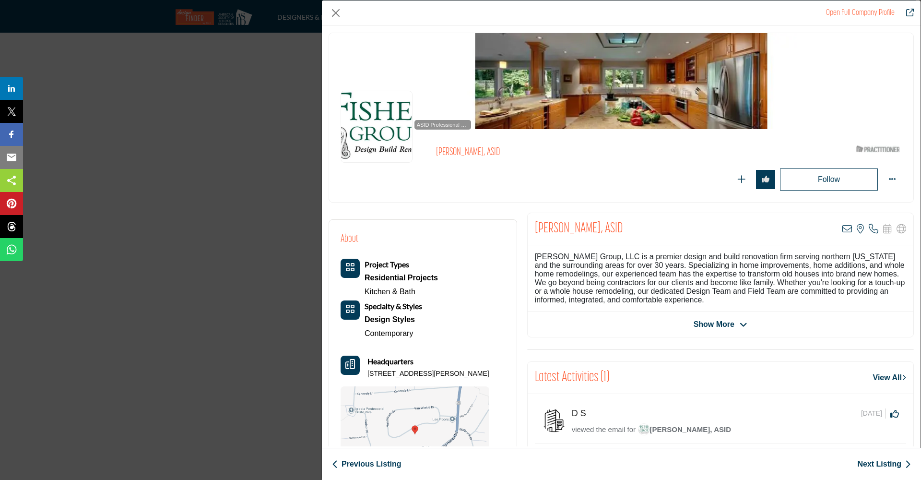
click at [911, 10] on icon "Redirect to peggy-fisher" at bounding box center [910, 13] width 8 height 8
click at [884, 462] on link "Next Listing" at bounding box center [884, 464] width 54 height 12
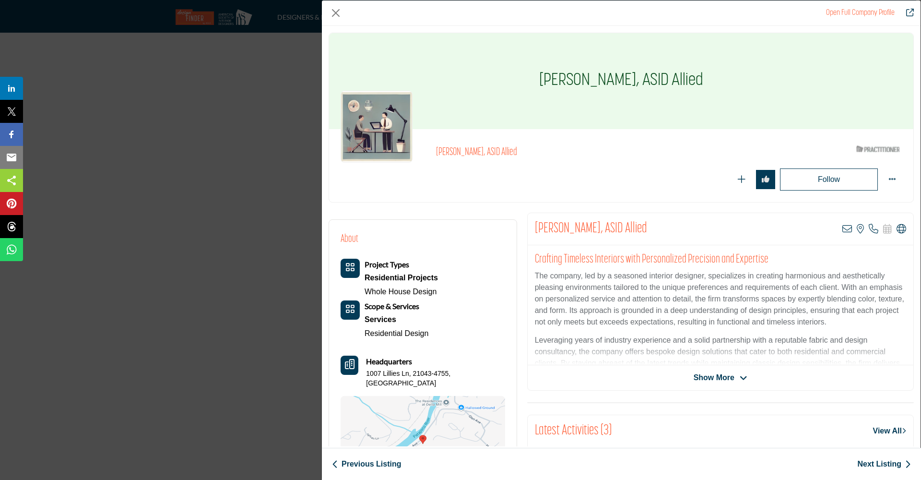
click at [884, 464] on link "Next Listing" at bounding box center [884, 464] width 54 height 12
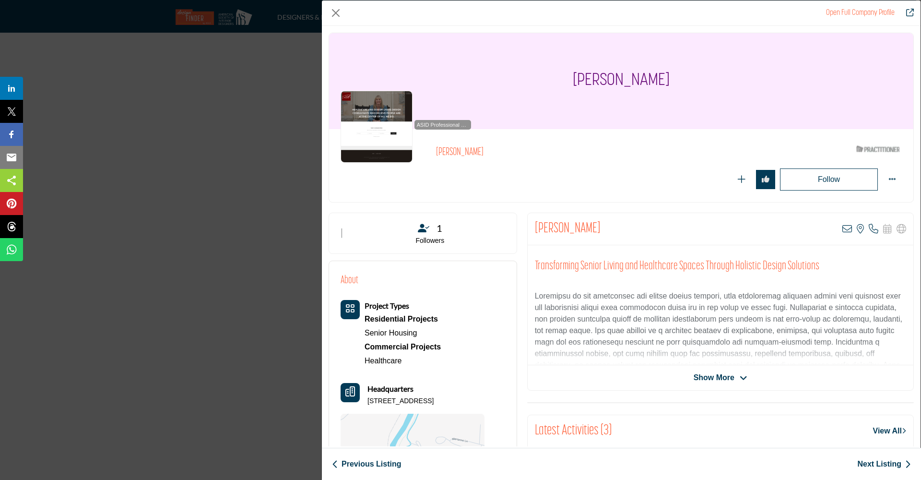
click at [884, 464] on link "Next Listing" at bounding box center [884, 464] width 54 height 12
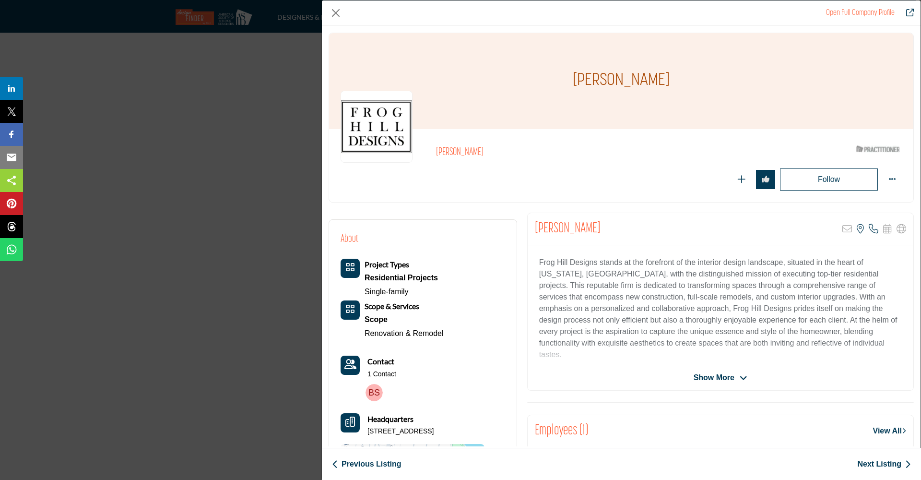
click at [884, 464] on link "Next Listing" at bounding box center [884, 464] width 54 height 12
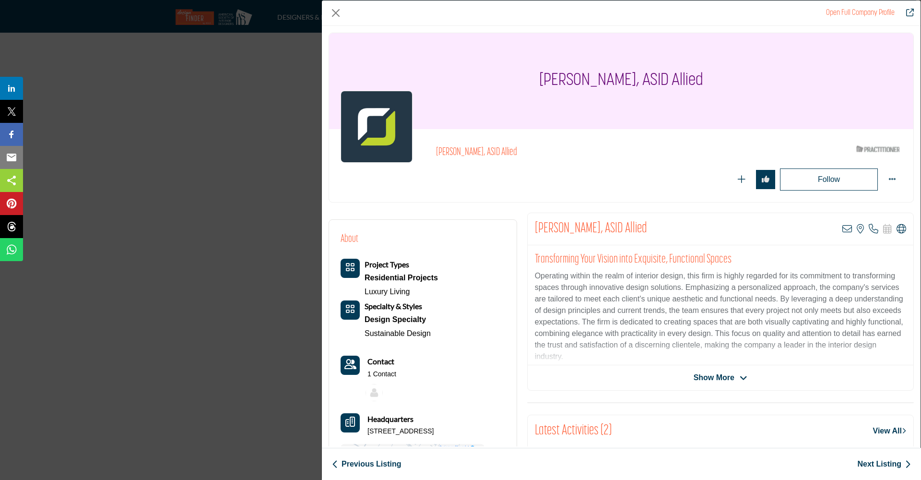
click at [884, 464] on link "Next Listing" at bounding box center [884, 464] width 54 height 12
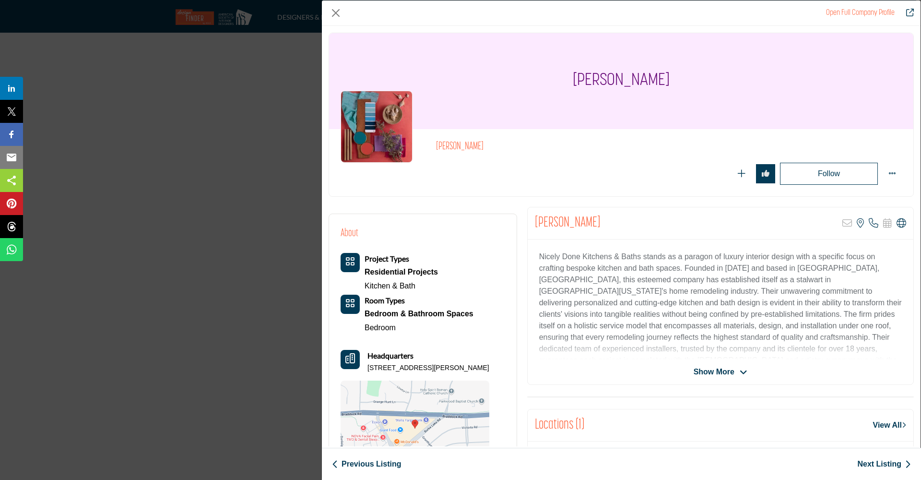
click at [864, 464] on link "Next Listing" at bounding box center [884, 464] width 54 height 12
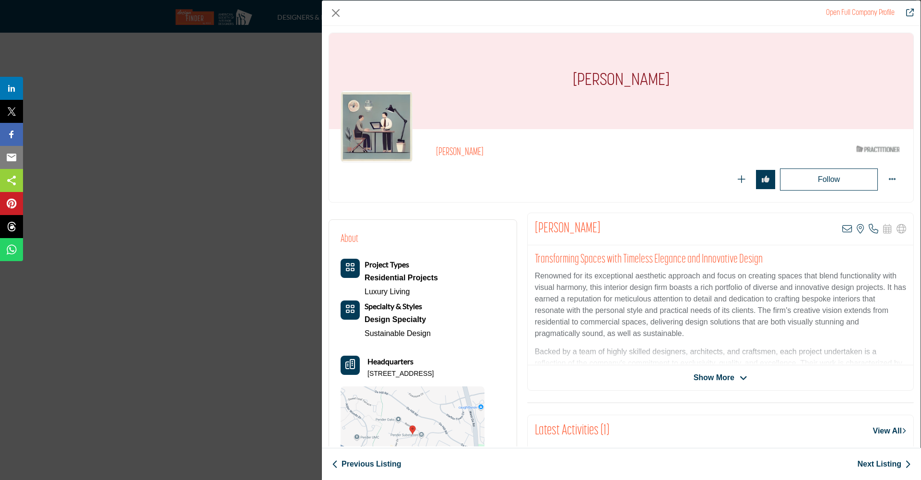
click at [864, 464] on link "Next Listing" at bounding box center [884, 464] width 54 height 12
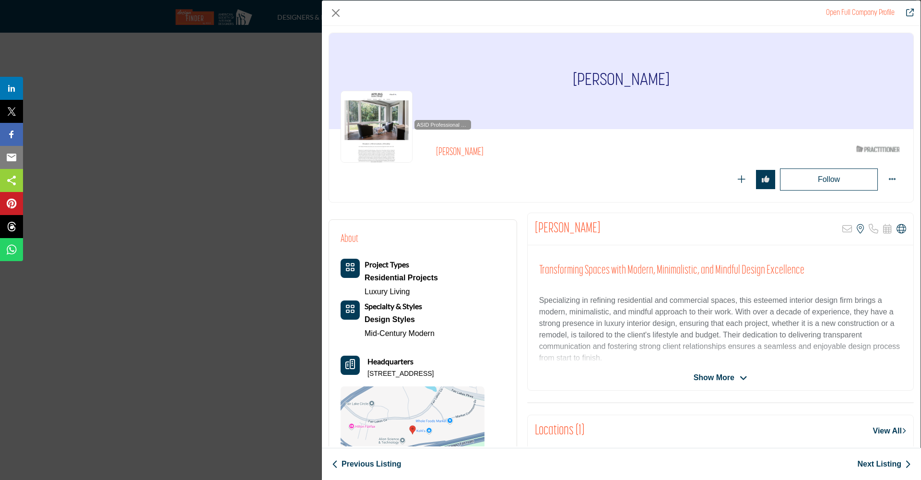
click at [864, 464] on link "Next Listing" at bounding box center [884, 464] width 54 height 12
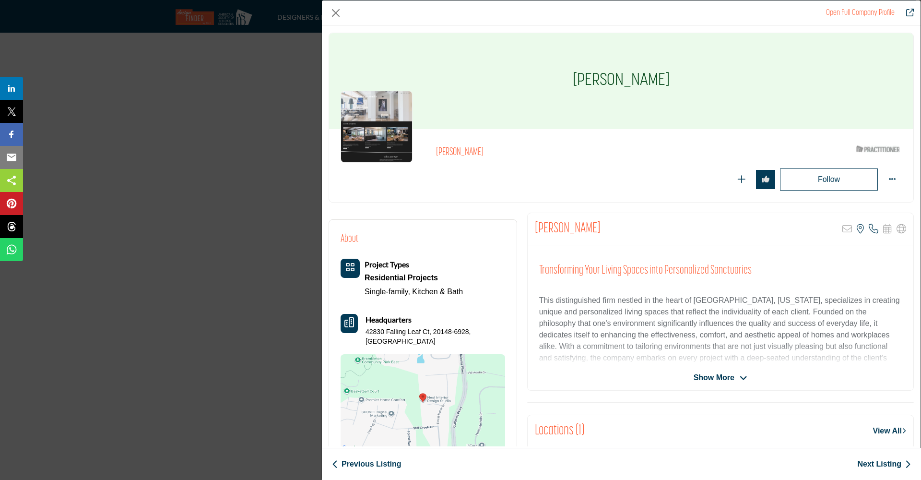
click at [872, 464] on link "Next Listing" at bounding box center [884, 464] width 54 height 12
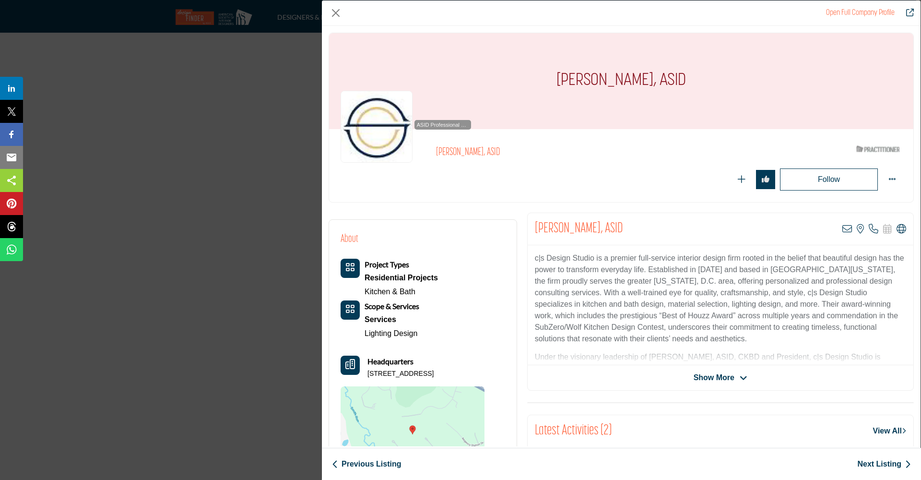
click at [907, 11] on icon "Redirect to christina-simon" at bounding box center [910, 13] width 8 height 8
click at [873, 464] on link "Next Listing" at bounding box center [884, 464] width 54 height 12
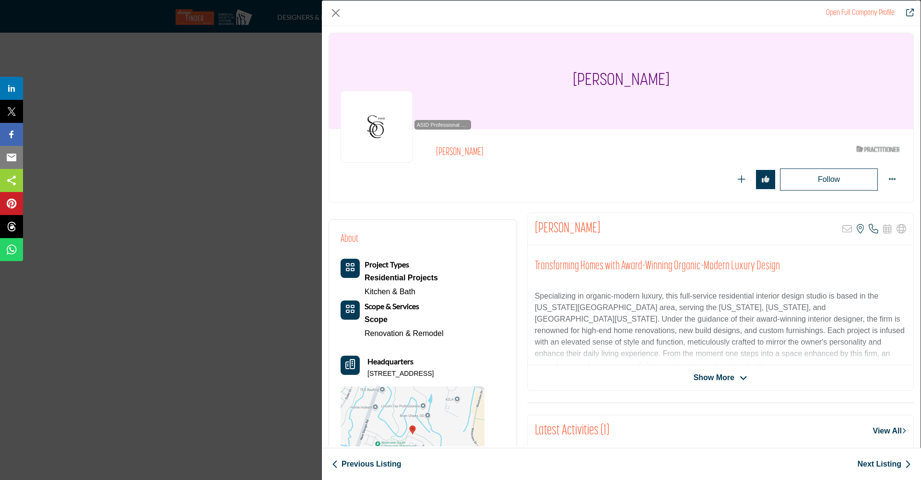
scroll to position [0, 0]
drag, startPoint x: 561, startPoint y: 80, endPoint x: 670, endPoint y: 81, distance: 109.3
click at [669, 81] on h1 "Shoshanna Shapiro" at bounding box center [621, 81] width 97 height 96
click at [701, 82] on div "Shoshanna Shapiro" at bounding box center [621, 81] width 584 height 96
drag, startPoint x: 562, startPoint y: 81, endPoint x: 675, endPoint y: 81, distance: 113.2
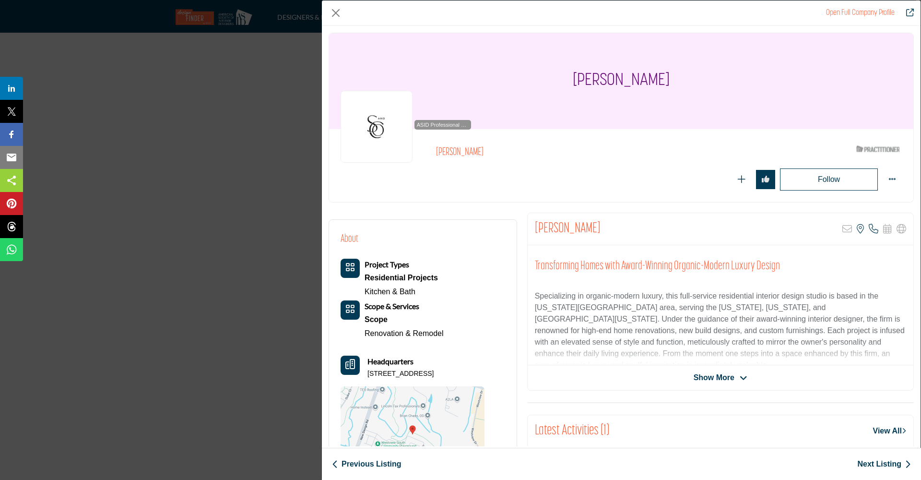
click at [669, 81] on h1 "Shoshanna Shapiro" at bounding box center [621, 81] width 97 height 96
copy h1 "Shoshanna Shapiro"
click at [879, 463] on link "Next Listing" at bounding box center [884, 464] width 54 height 12
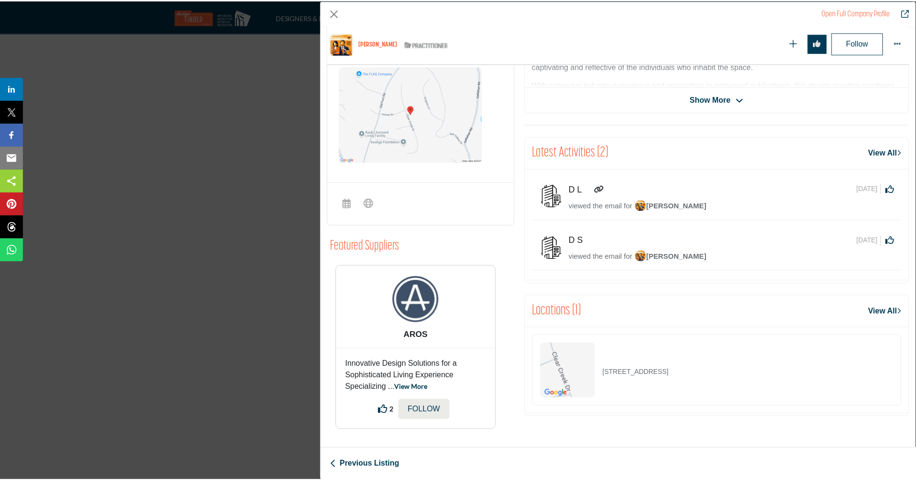
scroll to position [311, 0]
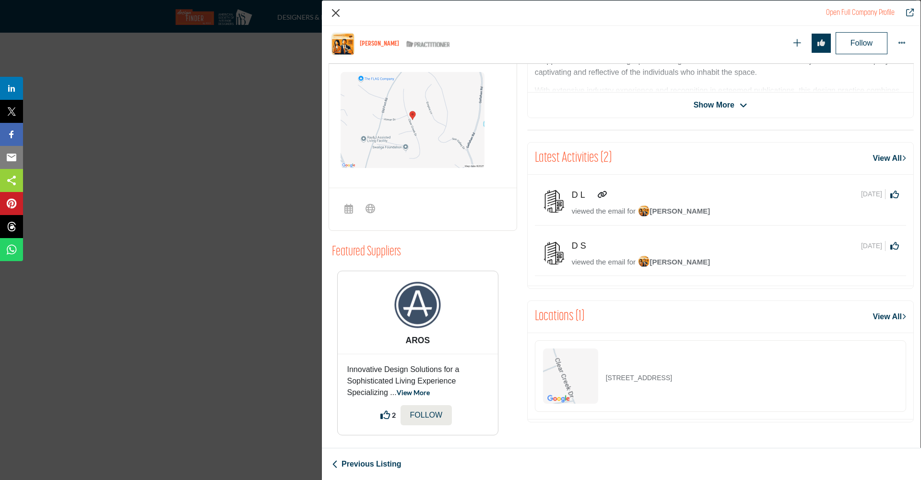
click at [335, 13] on button "Close" at bounding box center [335, 13] width 14 height 14
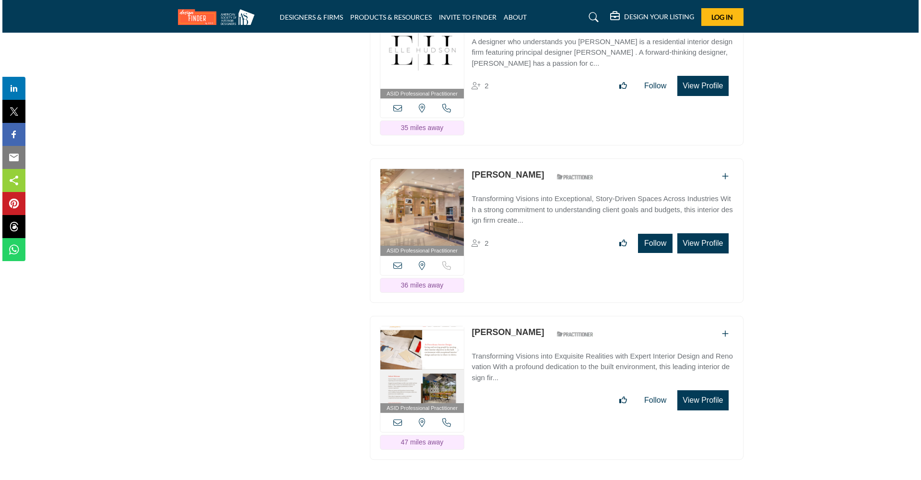
scroll to position [8803, 0]
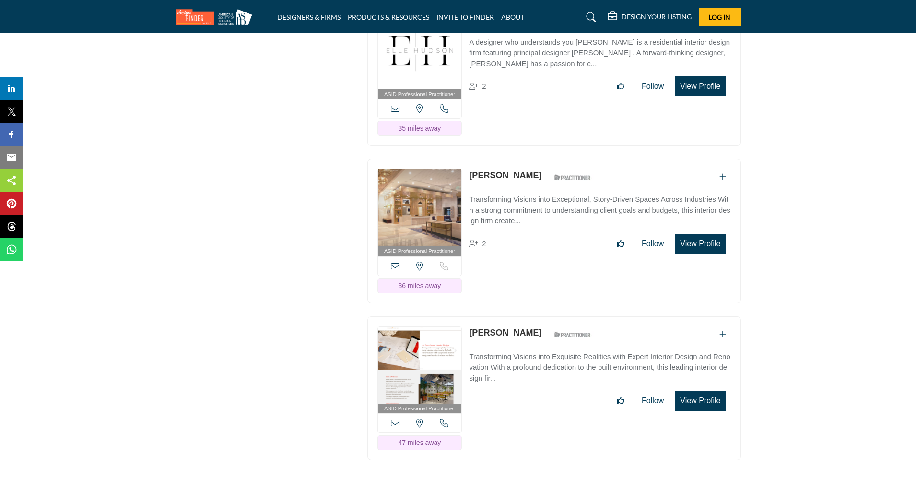
click at [695, 234] on button "View Profile" at bounding box center [700, 244] width 51 height 20
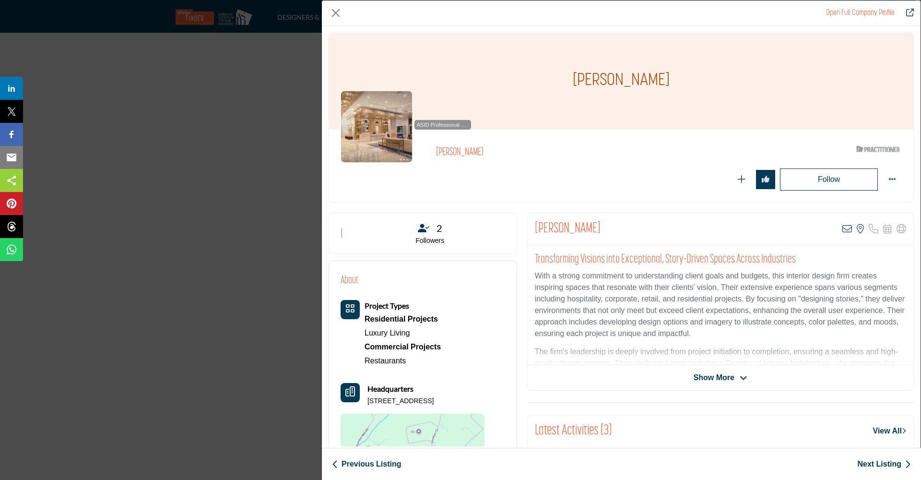
click at [909, 12] on icon "Redirect to karin-harrington" at bounding box center [910, 13] width 8 height 8
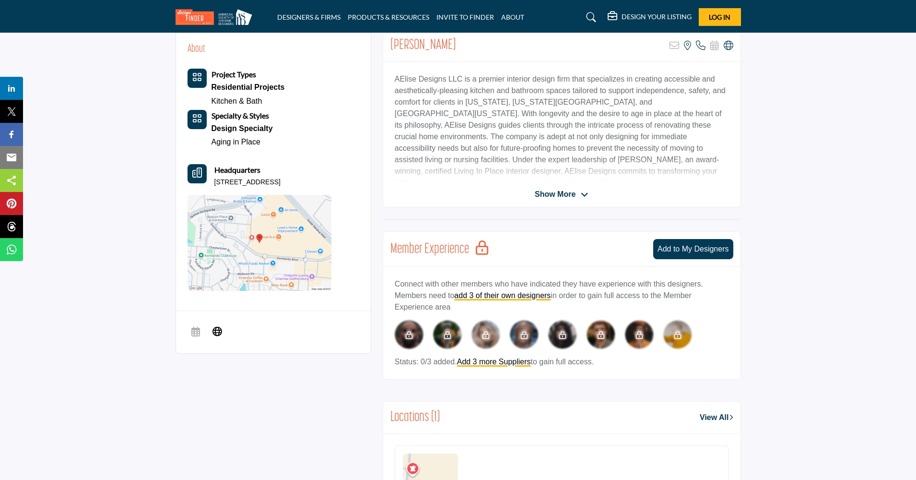
scroll to position [242, 0]
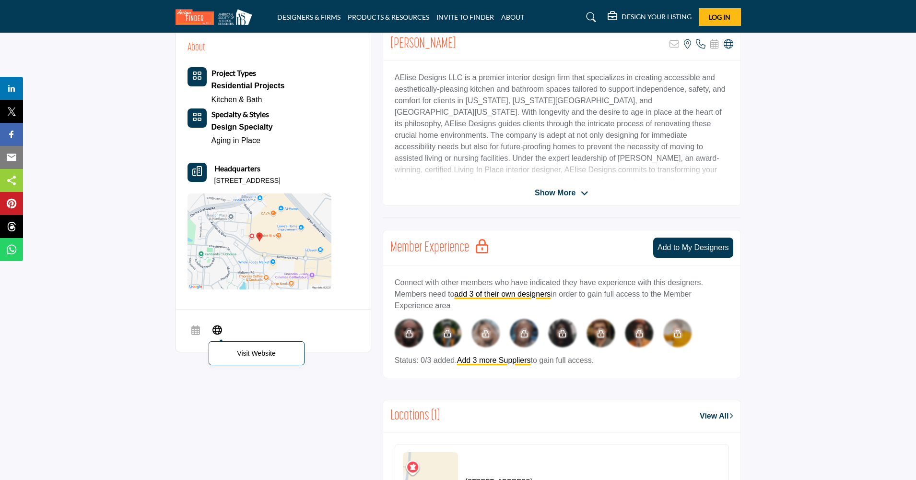
click at [218, 335] on icon at bounding box center [217, 329] width 10 height 12
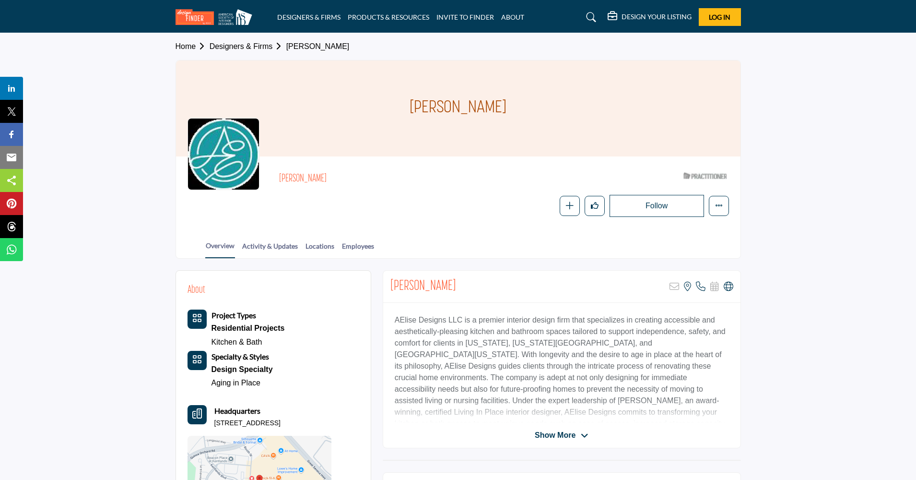
scroll to position [0, 0]
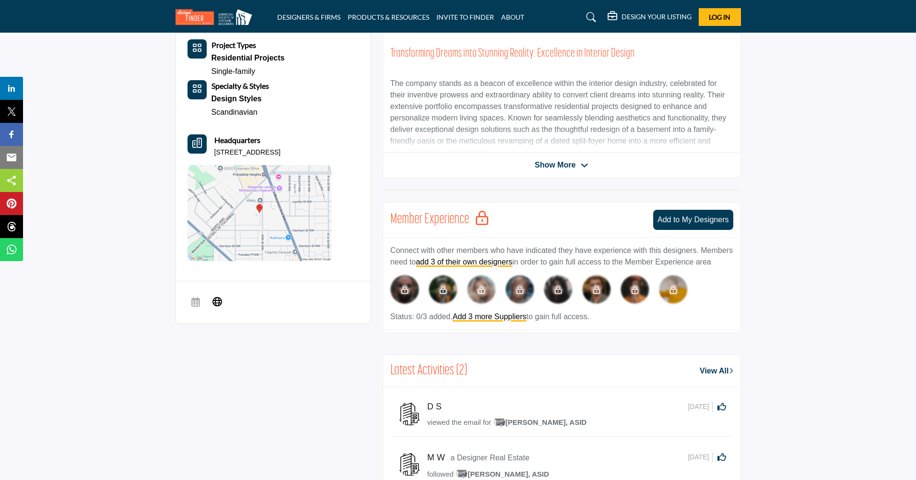
scroll to position [272, 0]
click at [219, 296] on icon at bounding box center [217, 300] width 10 height 12
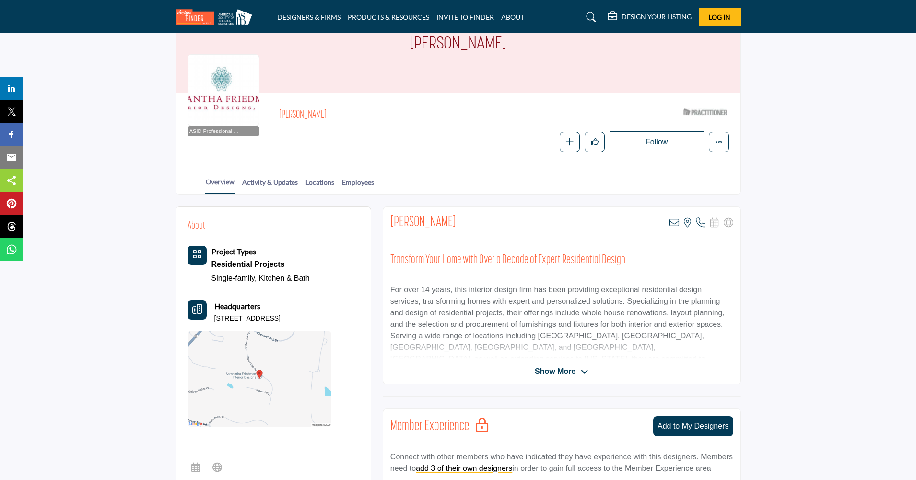
scroll to position [61, 0]
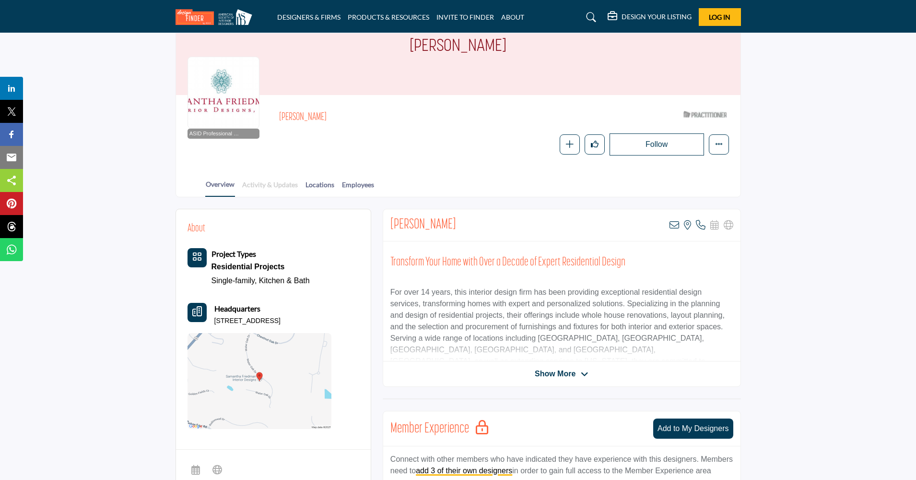
click at [276, 183] on link "Activity & Updates" at bounding box center [270, 187] width 57 height 17
click at [282, 181] on link "Activity & Updates" at bounding box center [270, 187] width 57 height 17
click at [327, 182] on link "Locations" at bounding box center [320, 187] width 30 height 17
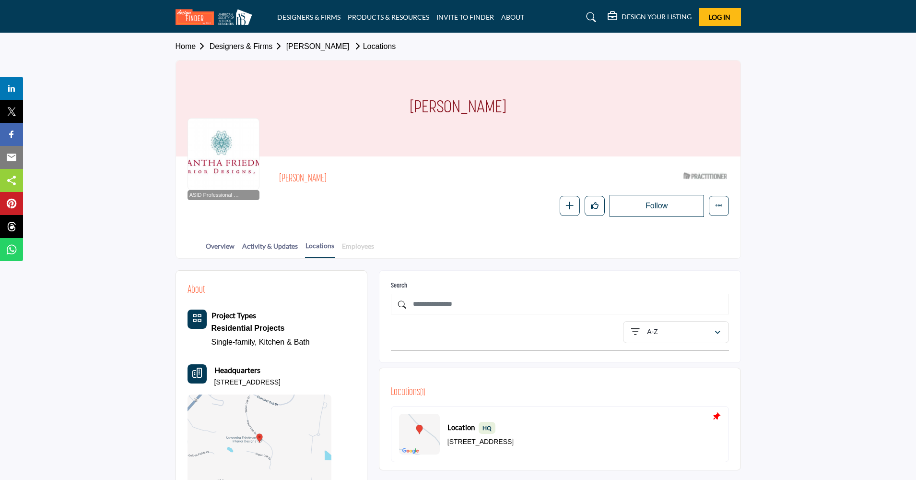
click at [369, 244] on link "Employees" at bounding box center [357, 249] width 33 height 17
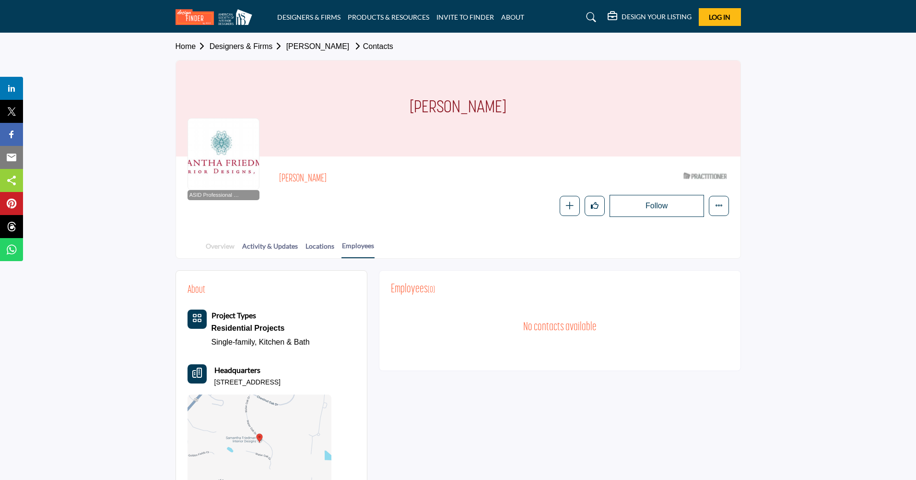
click at [218, 244] on link "Overview" at bounding box center [220, 249] width 30 height 17
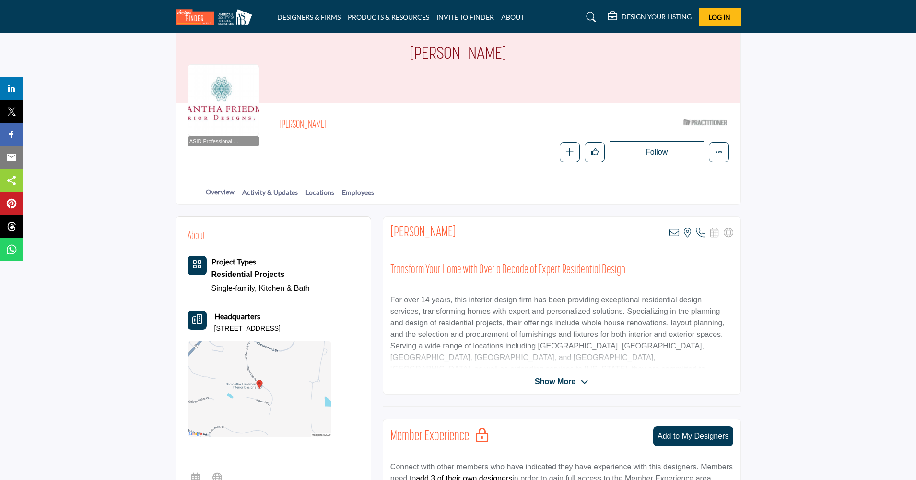
scroll to position [60, 0]
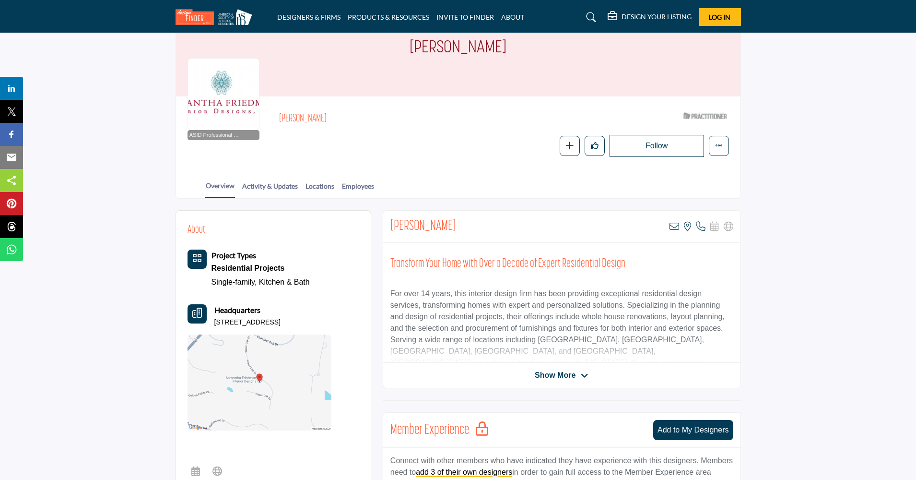
click at [558, 375] on span "Show More" at bounding box center [555, 375] width 41 height 12
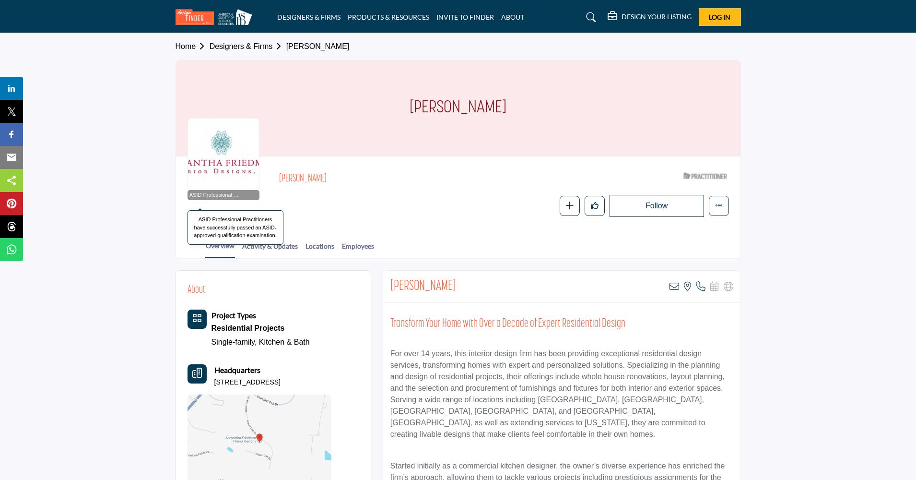
scroll to position [0, 0]
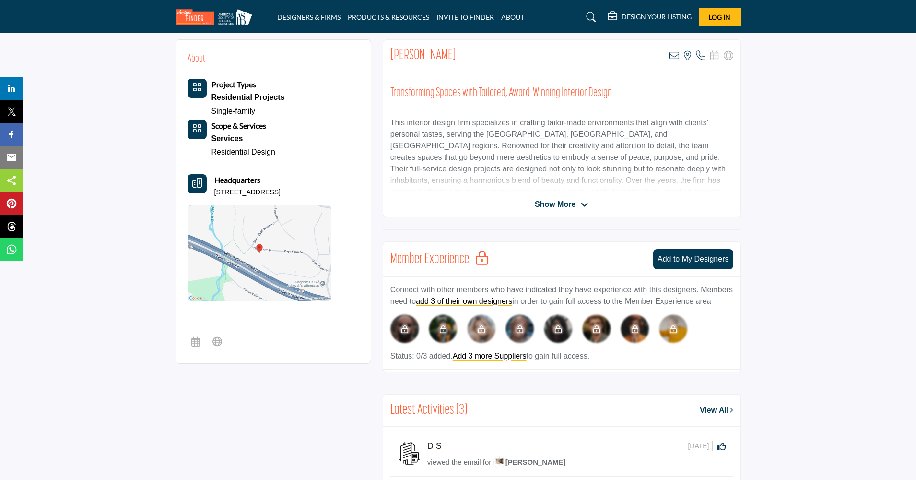
scroll to position [231, 0]
click at [547, 199] on span "Show More" at bounding box center [555, 205] width 41 height 12
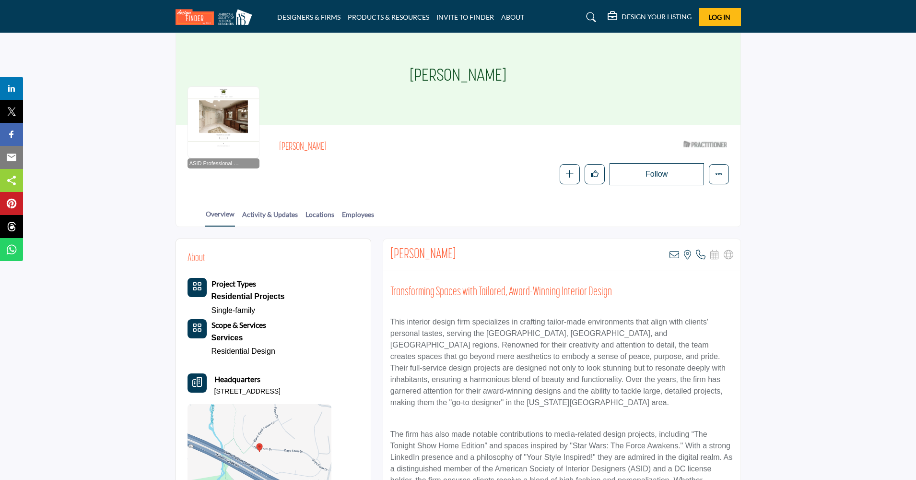
scroll to position [31, 0]
click at [227, 118] on div at bounding box center [224, 123] width 72 height 72
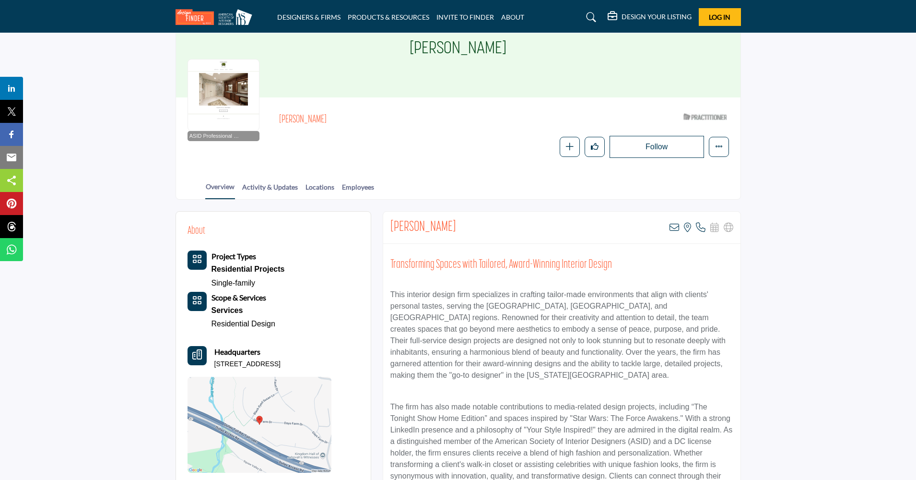
scroll to position [63, 0]
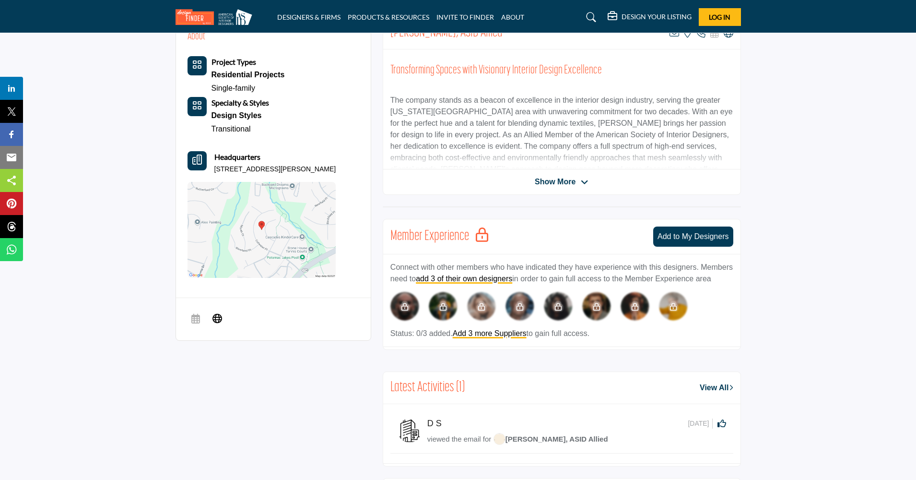
scroll to position [271, 0]
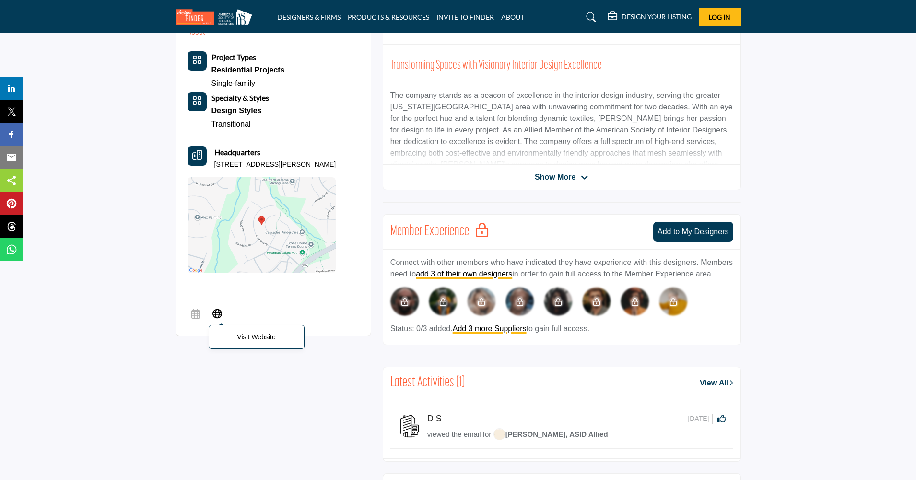
click at [215, 308] on icon at bounding box center [217, 313] width 10 height 12
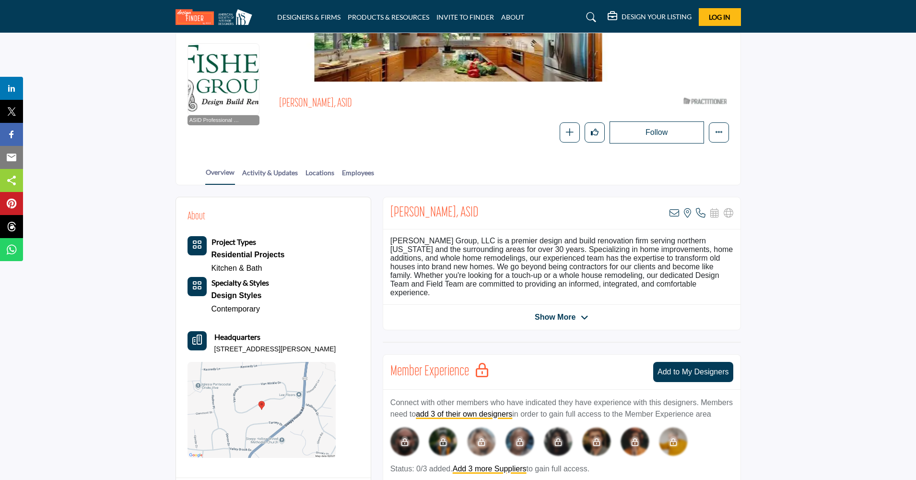
scroll to position [72, 0]
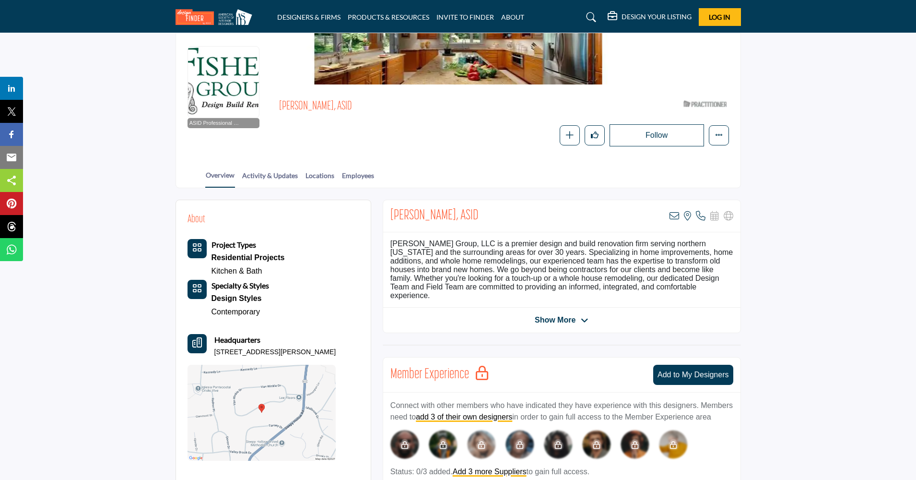
click at [477, 263] on div "[PERSON_NAME] Group, LLC is a premier design and build renovation firm serving …" at bounding box center [561, 269] width 357 height 75
click at [556, 314] on span "Show More" at bounding box center [555, 320] width 41 height 12
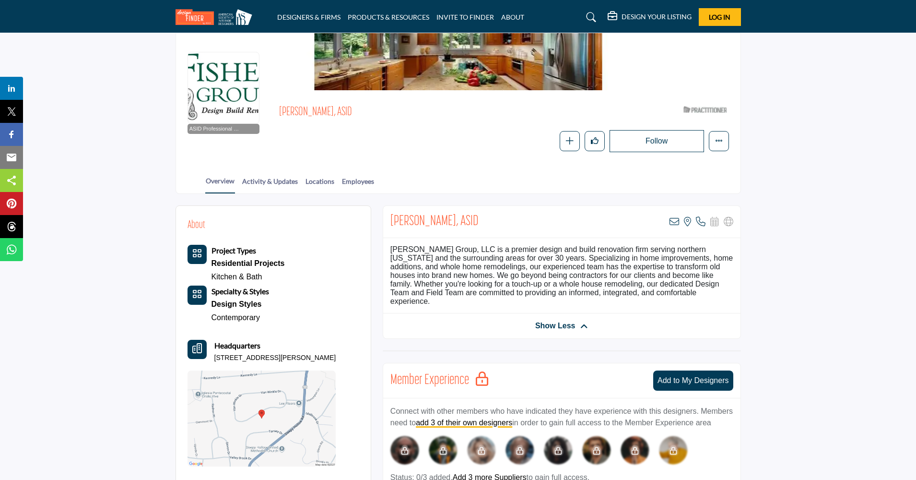
scroll to position [68, 0]
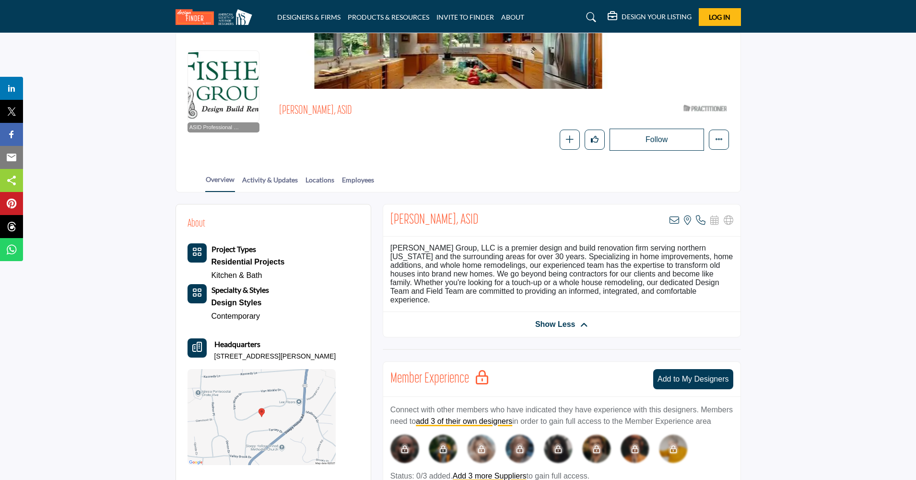
click at [550, 318] on span "Show Less" at bounding box center [555, 324] width 40 height 12
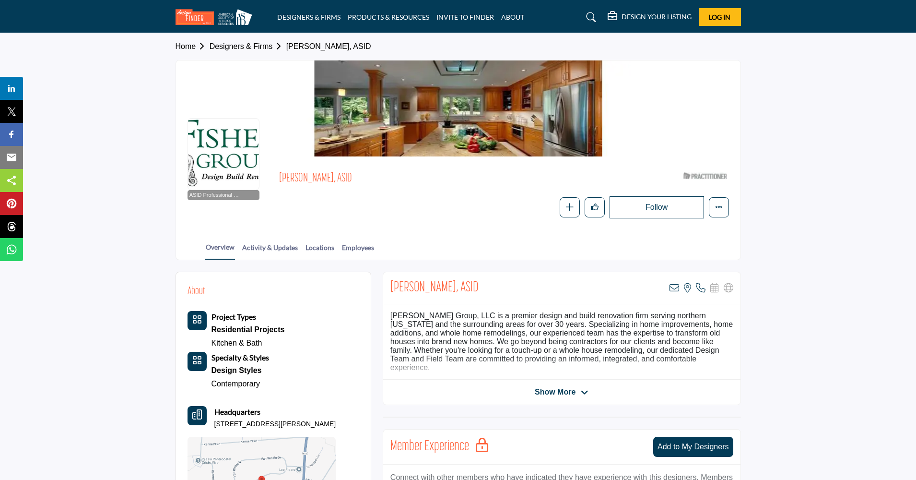
scroll to position [0, 0]
click at [718, 205] on icon "More details" at bounding box center [719, 207] width 8 height 8
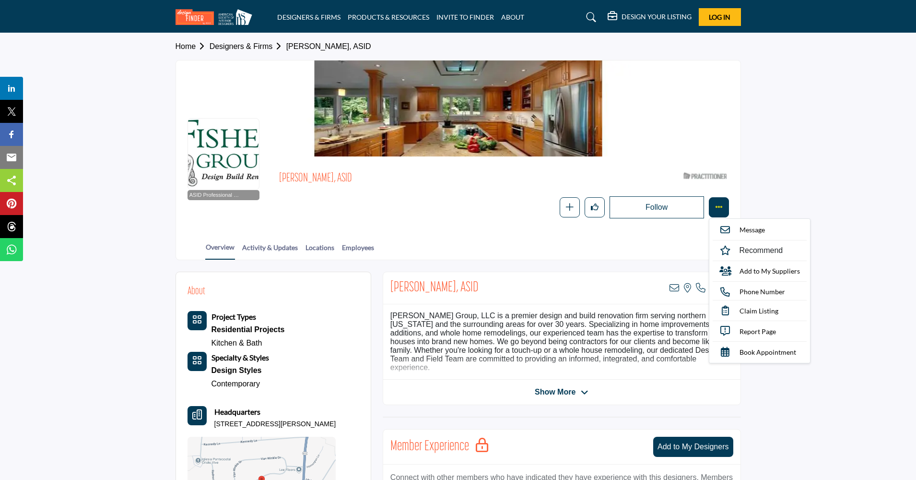
click at [718, 205] on icon "More details" at bounding box center [719, 207] width 8 height 8
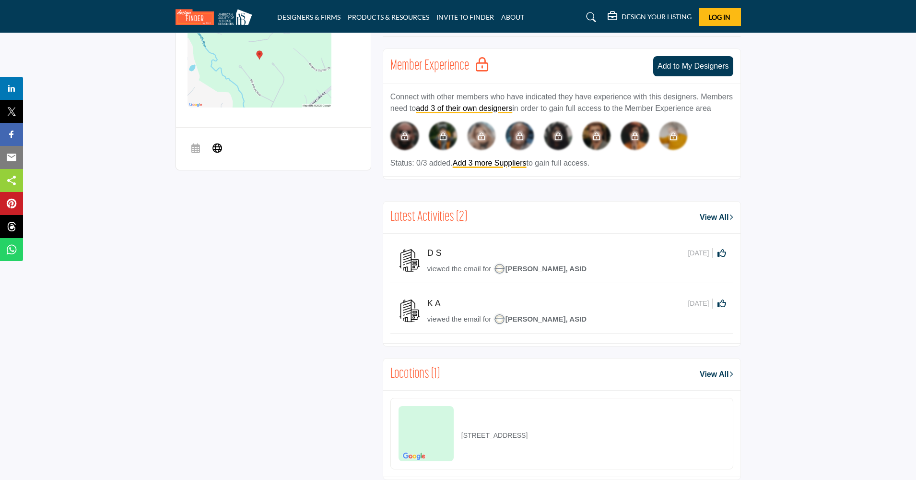
scroll to position [425, 0]
click at [217, 144] on icon at bounding box center [217, 147] width 10 height 12
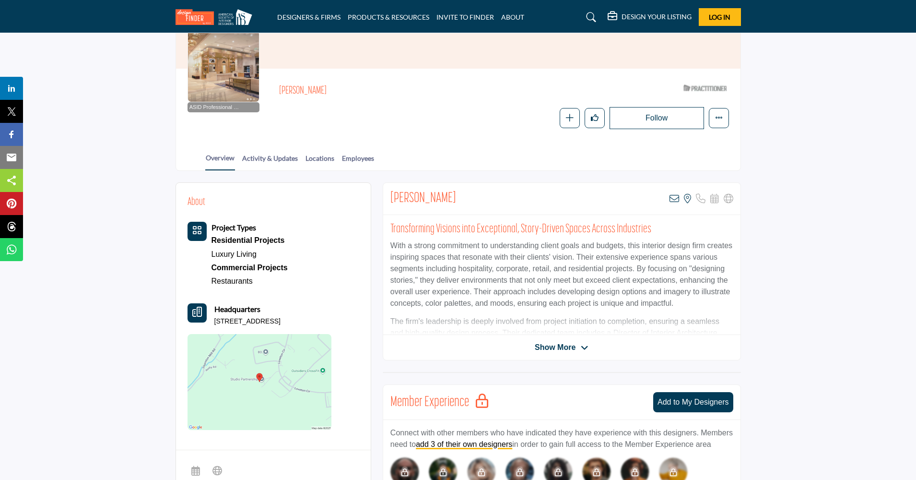
scroll to position [86, 0]
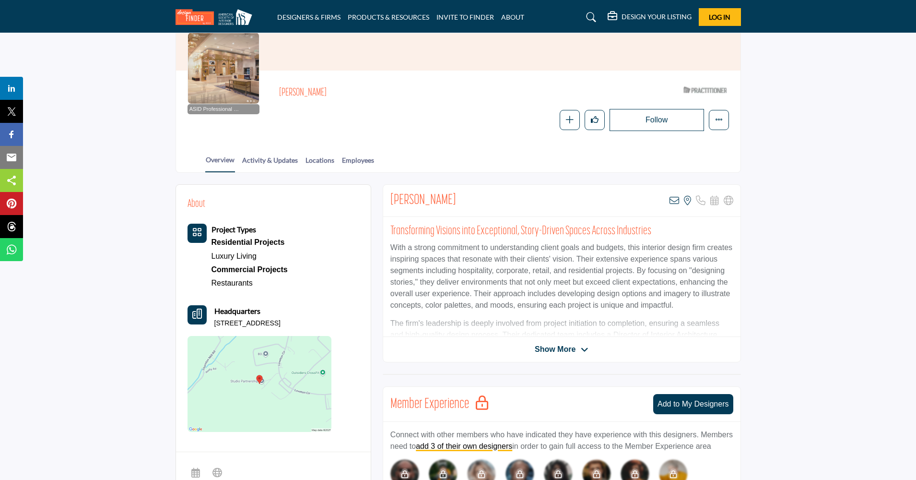
drag, startPoint x: 275, startPoint y: 88, endPoint x: 326, endPoint y: 92, distance: 51.5
click at [326, 92] on div "ASID Professional Practitioner ASID Professional Practitioners have successfull…" at bounding box center [458, 106] width 541 height 49
copy h2 "[PERSON_NAME]"
